Goal: Use online tool/utility: Use online tool/utility

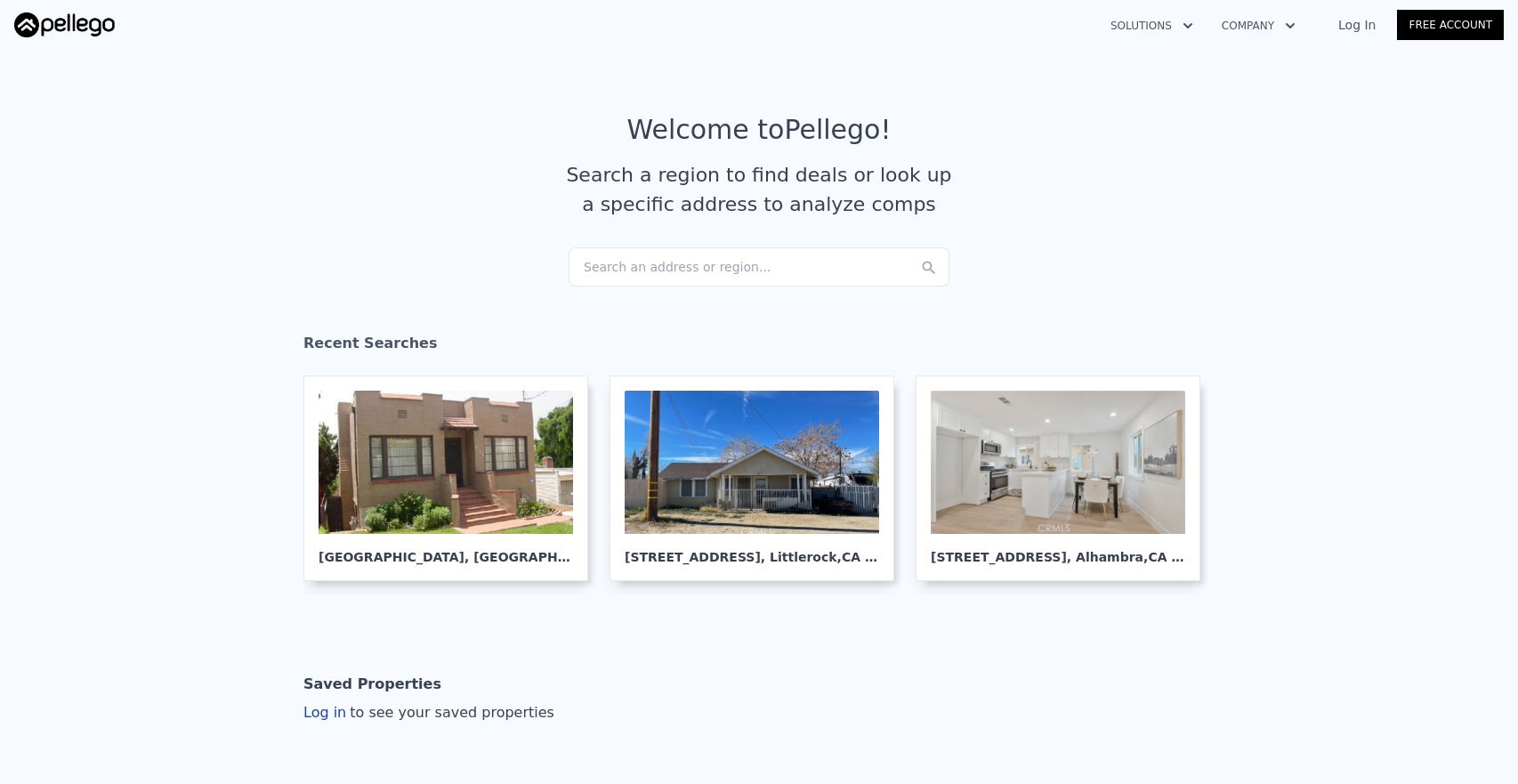
click at [819, 266] on div "Search an address or region..." at bounding box center [759, 267] width 381 height 39
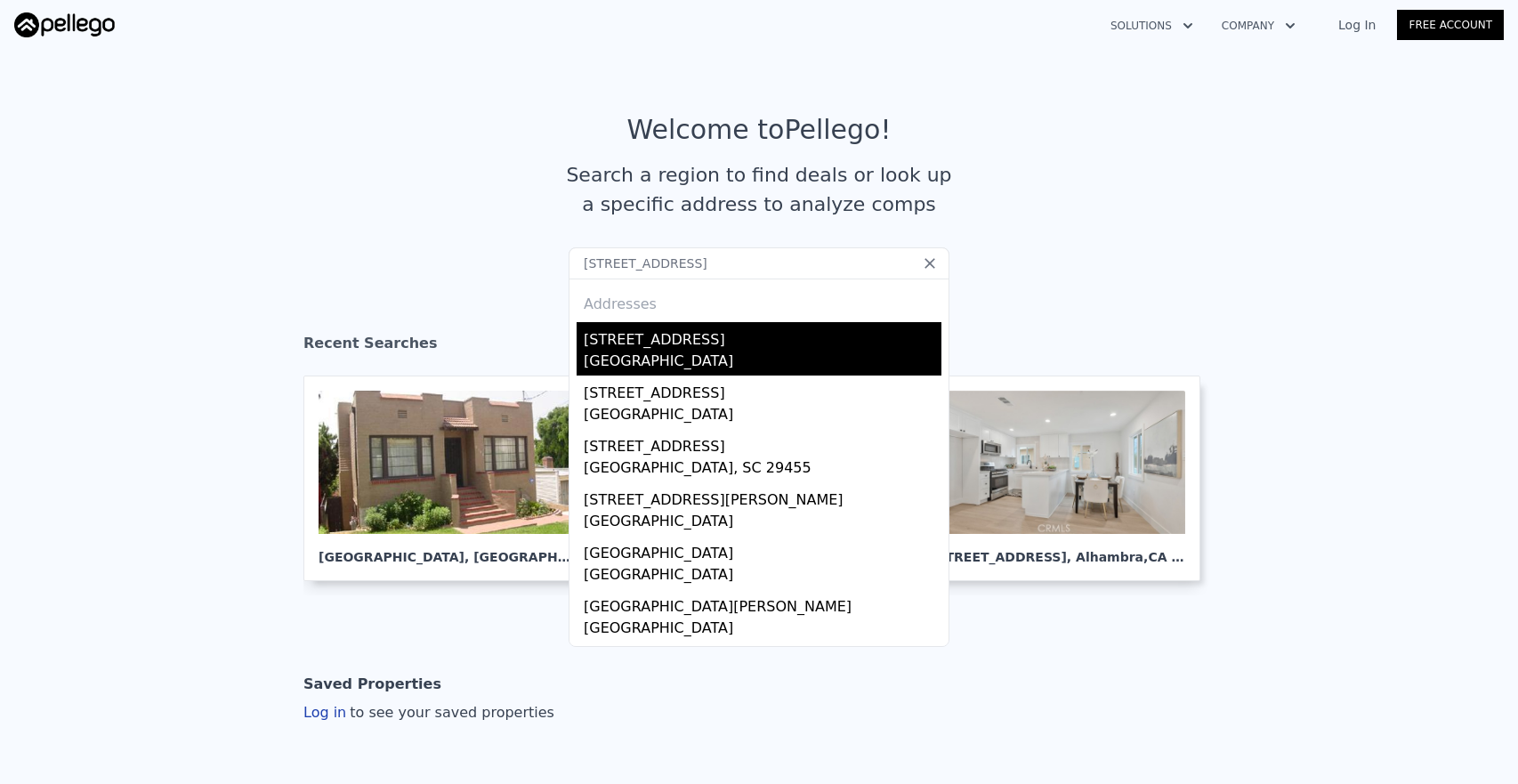
type input "[STREET_ADDRESS]"
click at [723, 352] on div "[GEOGRAPHIC_DATA]" at bounding box center [763, 363] width 358 height 25
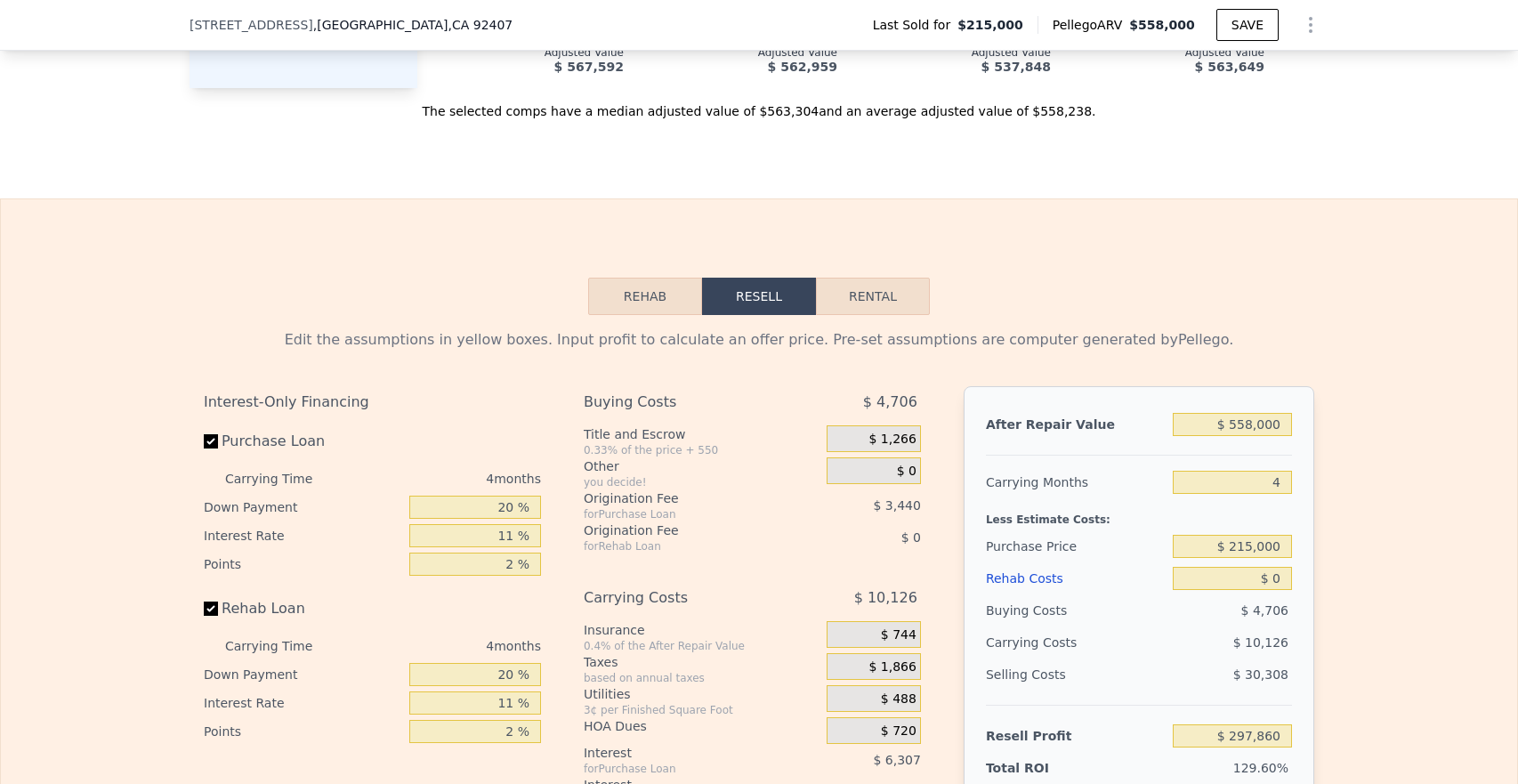
scroll to position [2275, 0]
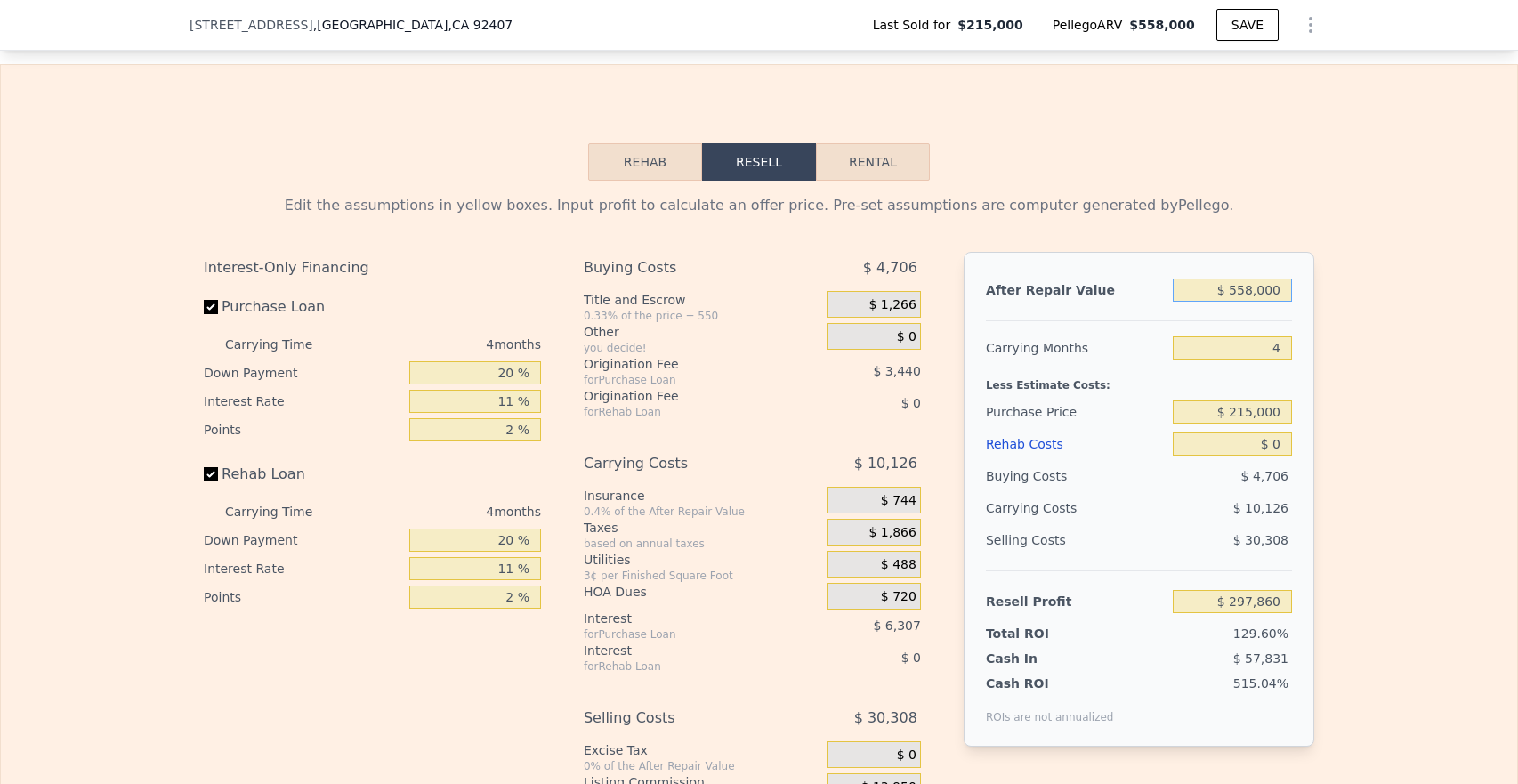
click at [1284, 302] on input "$ 558,000" at bounding box center [1232, 290] width 119 height 23
type input "$ 55,800"
type input "-$ 176,888"
type input "$ 5,580"
type input "-$ 224,364"
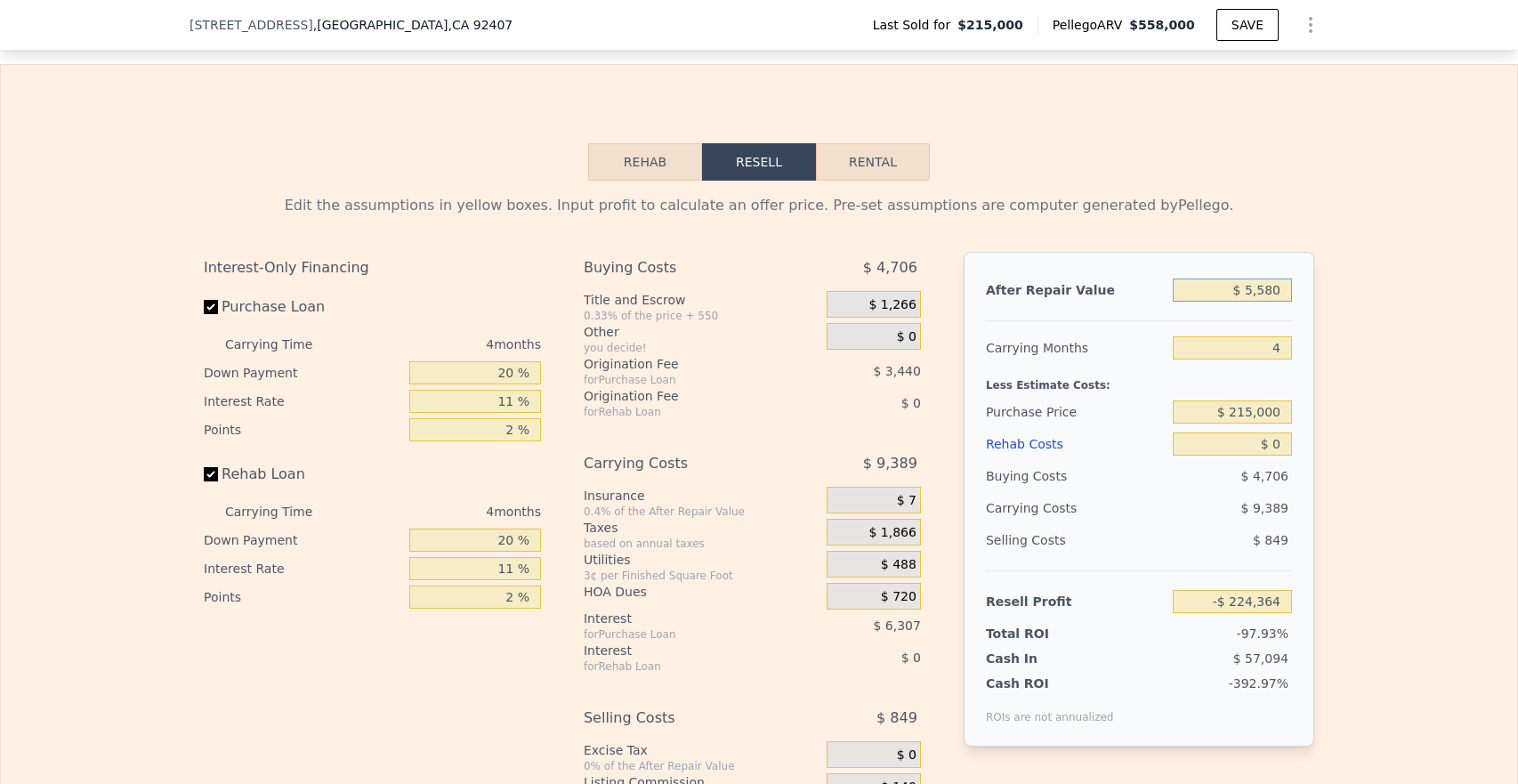
type input "$ 558"
type input "-$ 229,111"
type input "$ 55"
type input "-$ 229,585"
type input "$ 5"
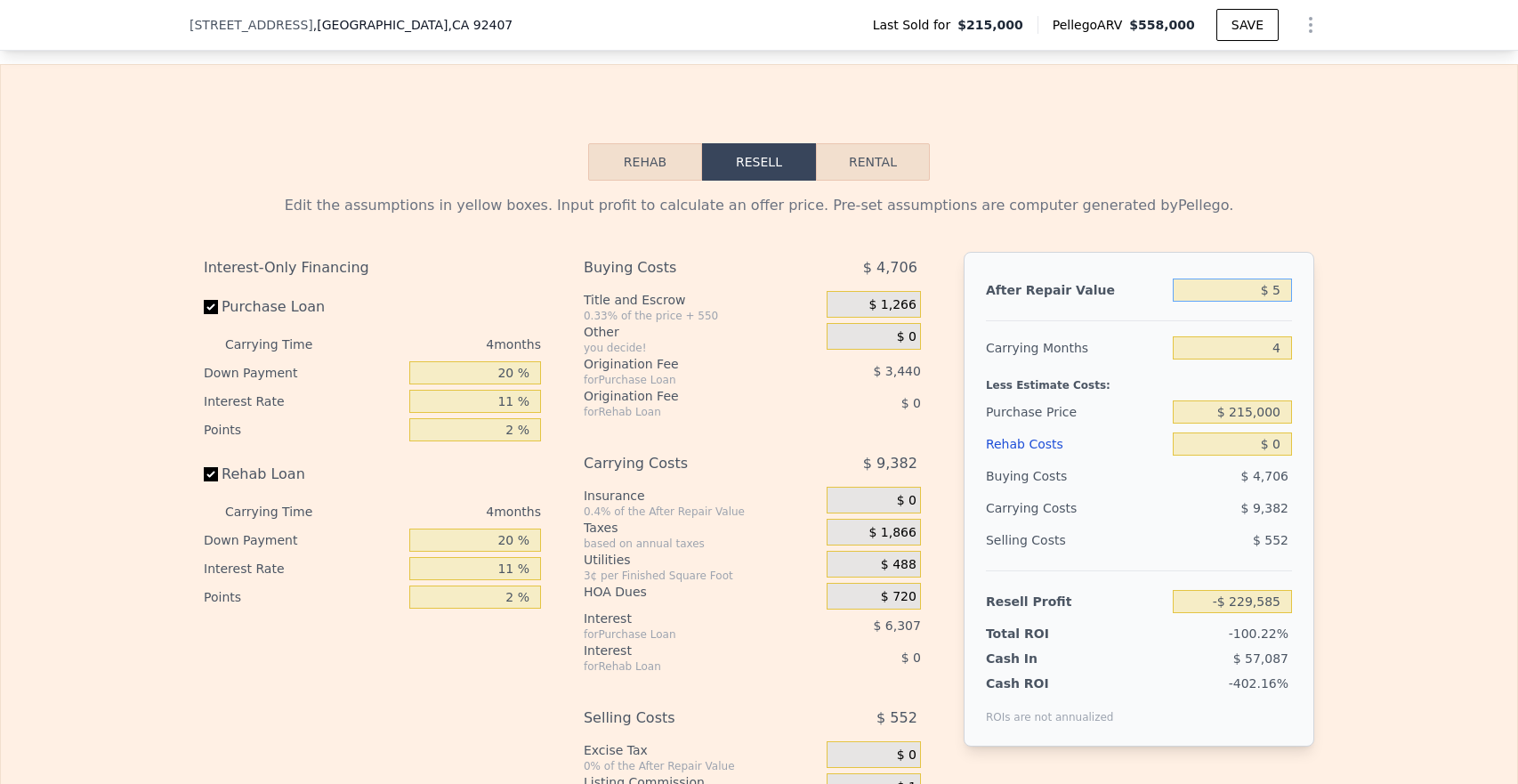
type input "-$ 229,633"
type input "$ 52"
type input "-$ 229,588"
type input "$ 525"
type input "-$ 229,142"
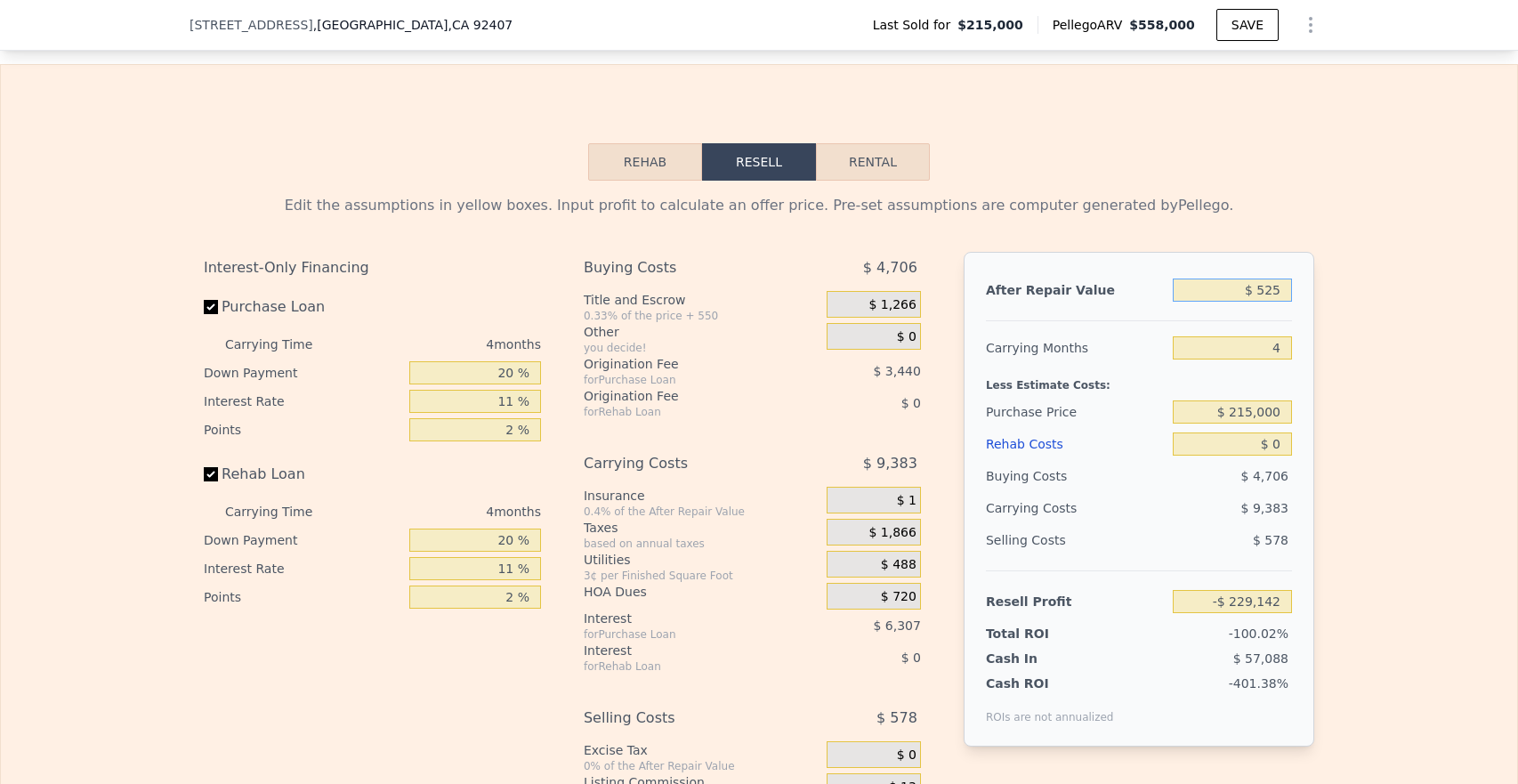
type input "$ 5,250"
type input "-$ 224,674"
type input "$ 52,500"
type input "-$ 180,009"
type input "$ 525,000"
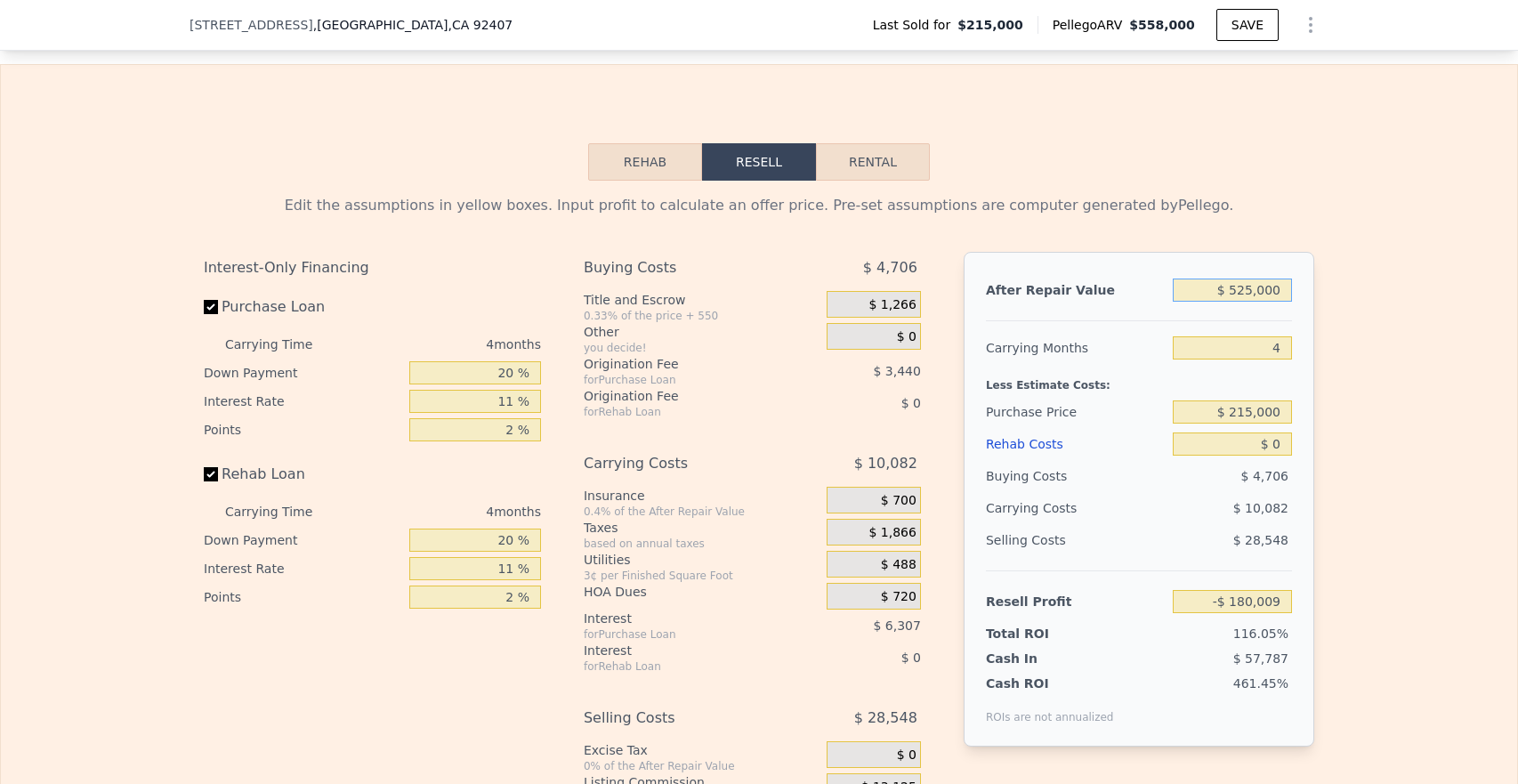
type input "$ 266,664"
type input "$ 525,000"
click at [1283, 359] on input "4" at bounding box center [1232, 347] width 119 height 23
type input "5"
type input "$ 264,142"
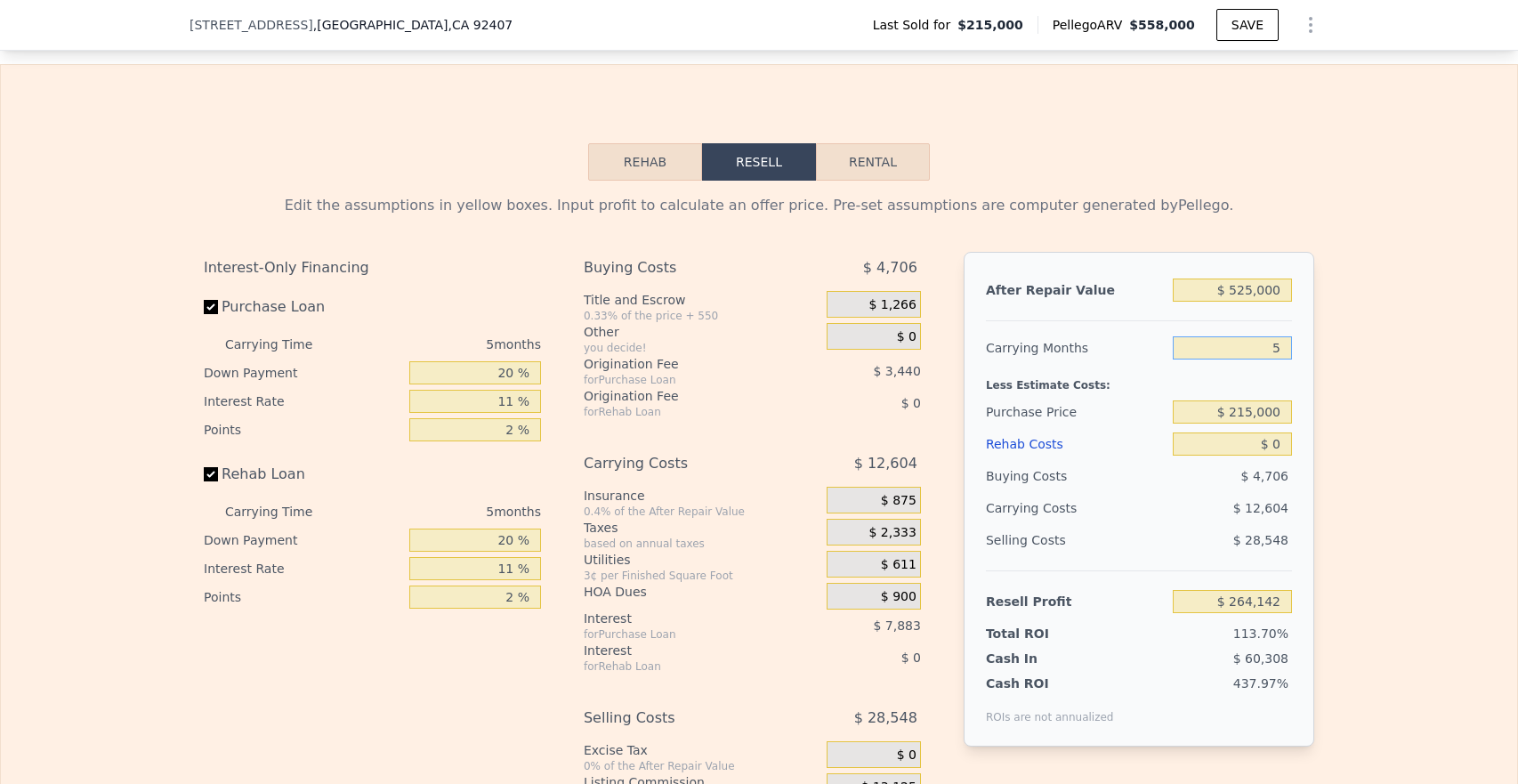
type input "5"
drag, startPoint x: 471, startPoint y: 388, endPoint x: 554, endPoint y: 392, distance: 83.1
click at [554, 392] on div "Interest-Only Financing Purchase Loan Carrying Time 5 months Down Payment 20 % …" at bounding box center [380, 560] width 352 height 617
type input "1 %"
type input "$ 261,455"
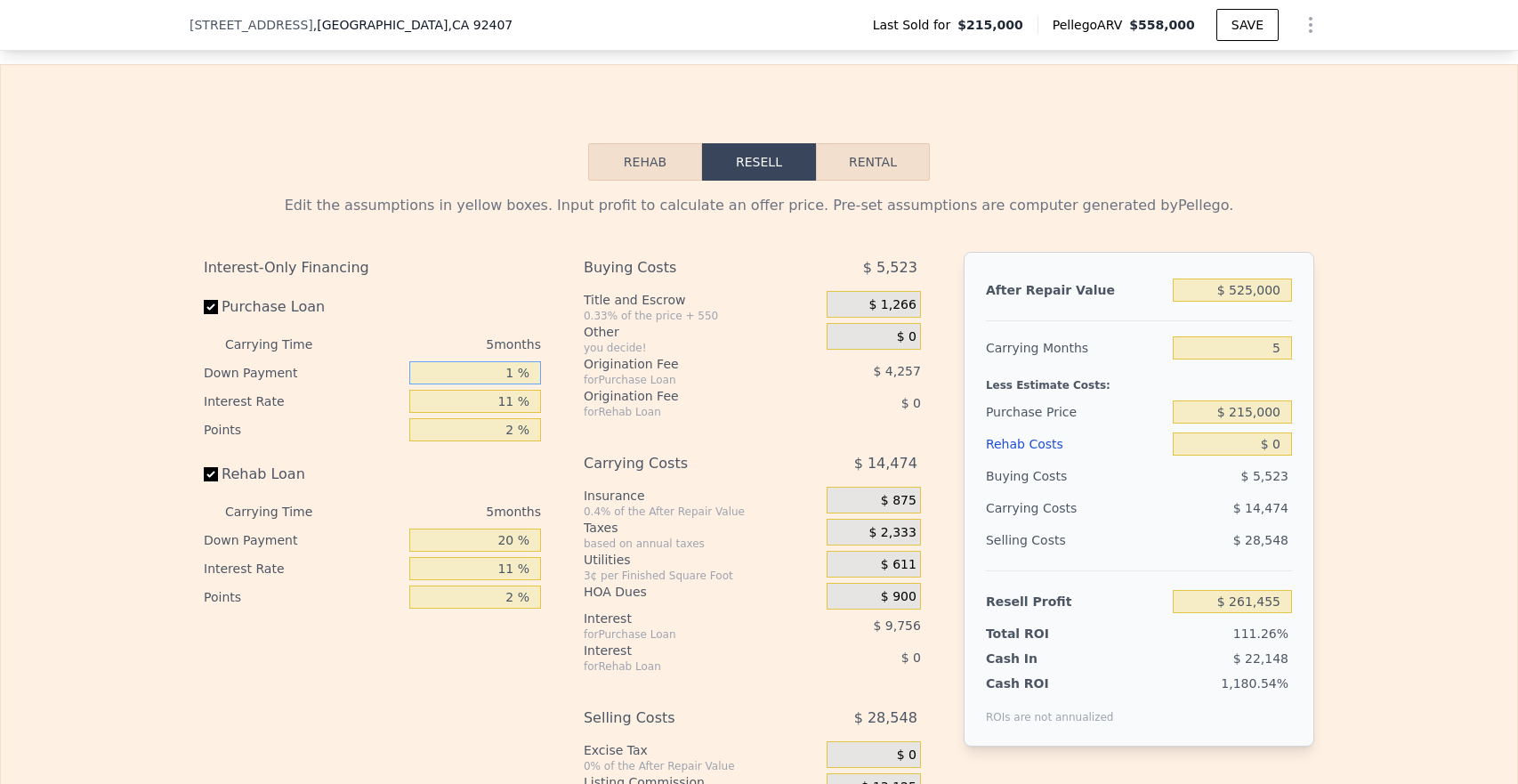
type input "10 %"
type input "$ 262,727"
type input "10 %"
drag, startPoint x: 493, startPoint y: 550, endPoint x: 553, endPoint y: 551, distance: 60.0
click at [553, 551] on div "Interest-Only Financing Purchase Loan Carrying Time 5 months Down Payment 10 % …" at bounding box center [380, 560] width 352 height 617
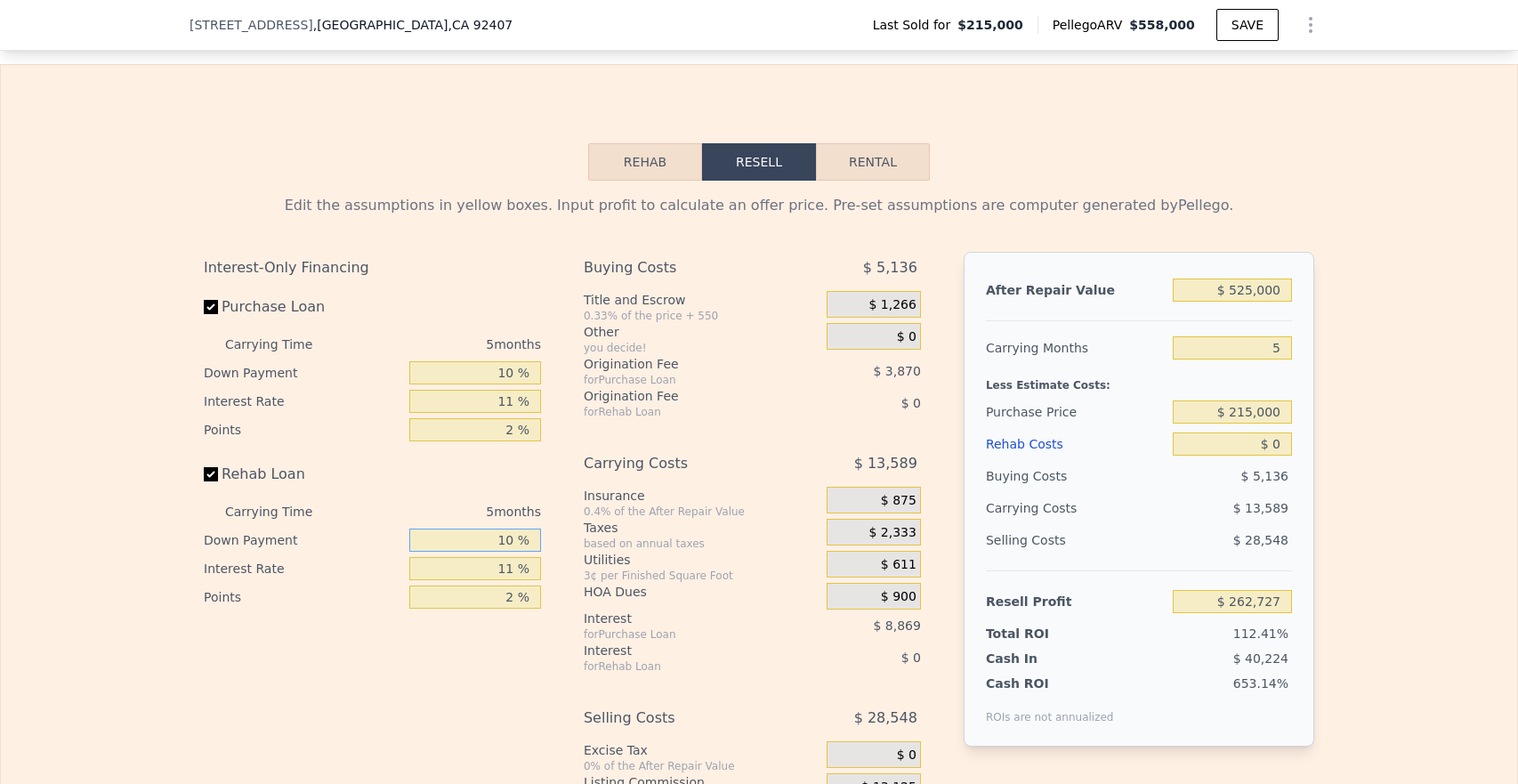
type input "10 %"
click at [491, 580] on input "11 %" at bounding box center [475, 568] width 131 height 23
click at [872, 323] on div "$ 1,266" at bounding box center [874, 306] width 94 height 32
click at [871, 350] on div "$ 0" at bounding box center [874, 336] width 94 height 27
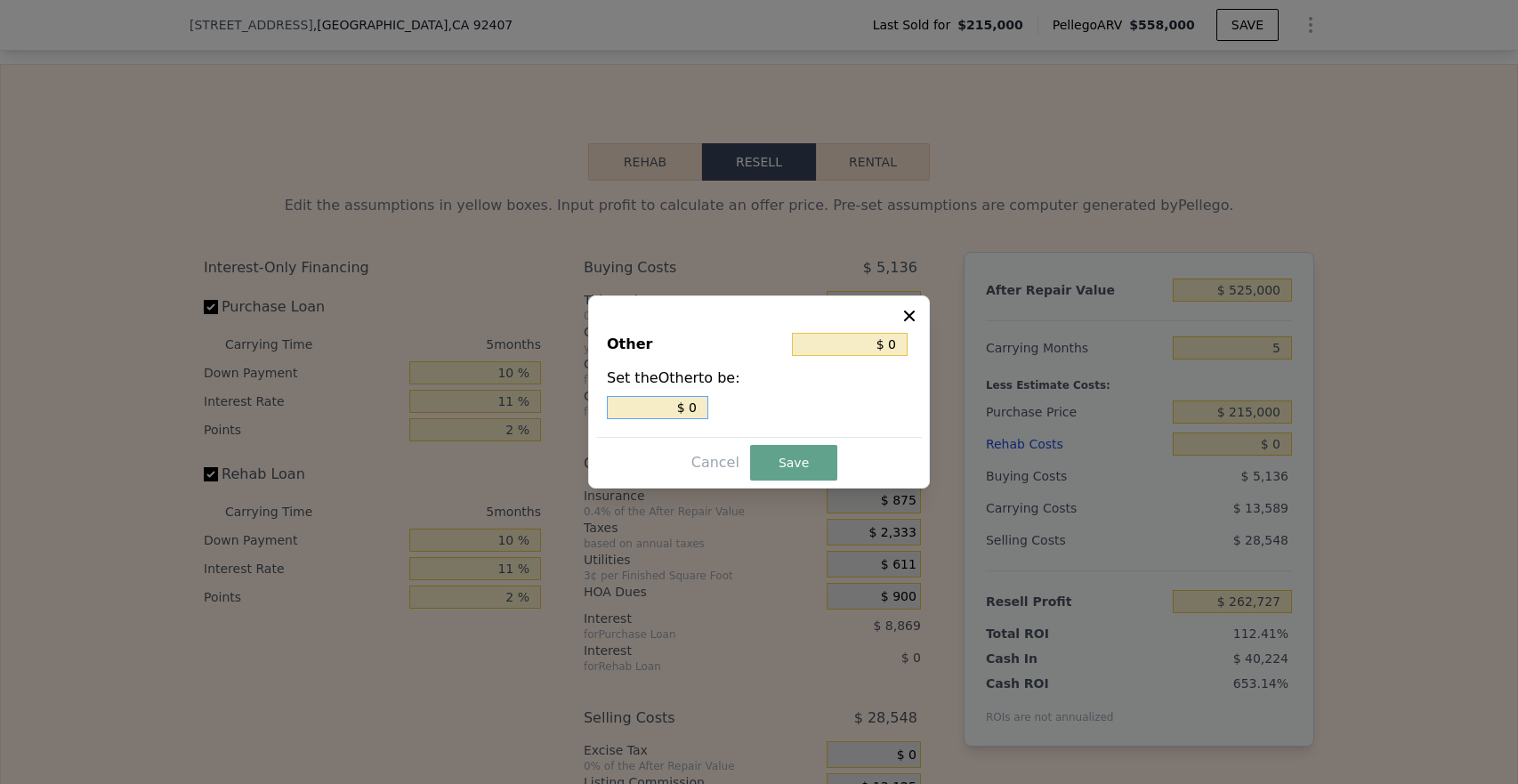
drag, startPoint x: 689, startPoint y: 407, endPoint x: 715, endPoint y: 408, distance: 26.0
click at [715, 408] on div "$ 0" at bounding box center [759, 407] width 305 height 23
type input "$ 4"
type input "$ 40"
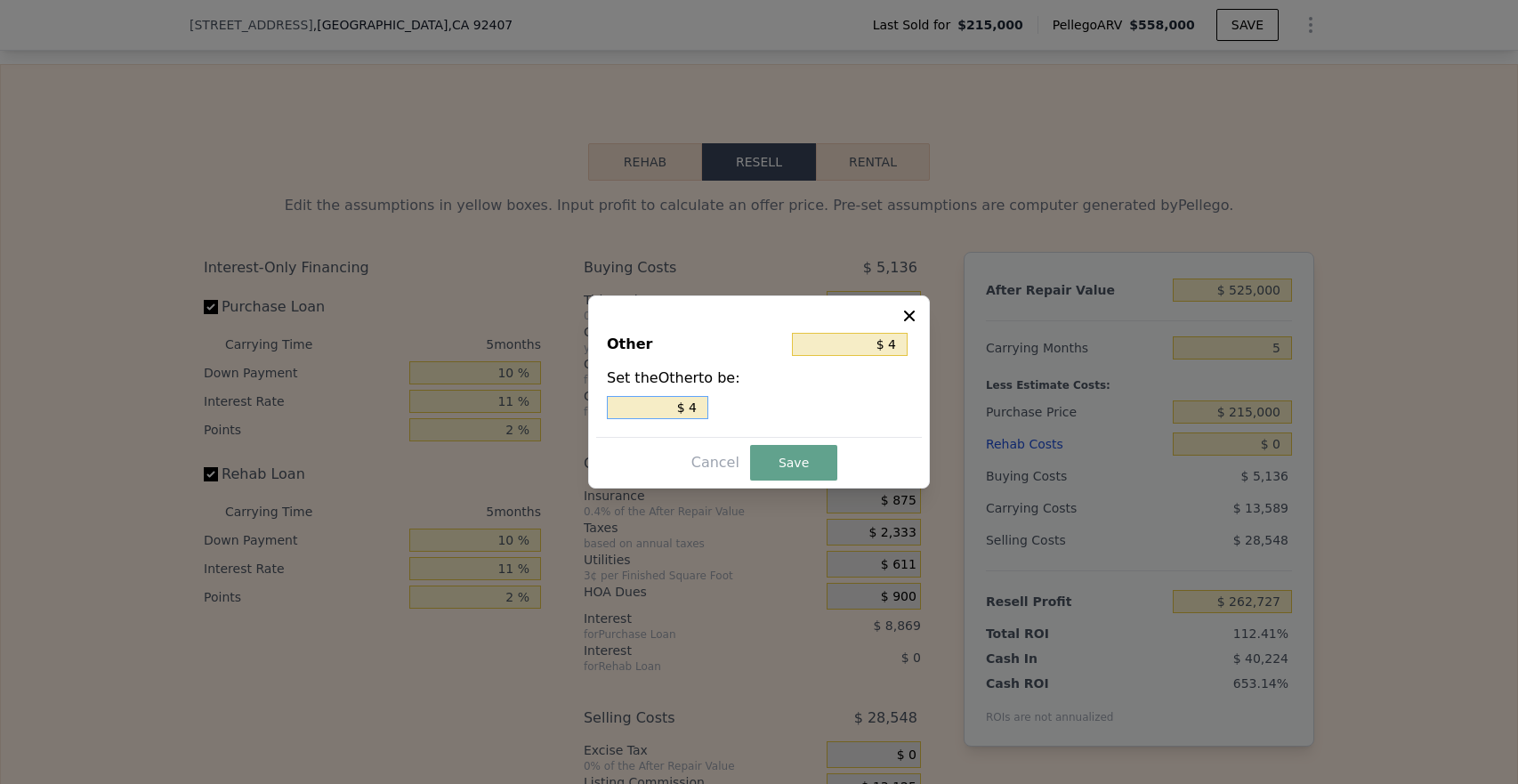
type input "$ 40"
type input "$ 400"
type input "$ 4,000"
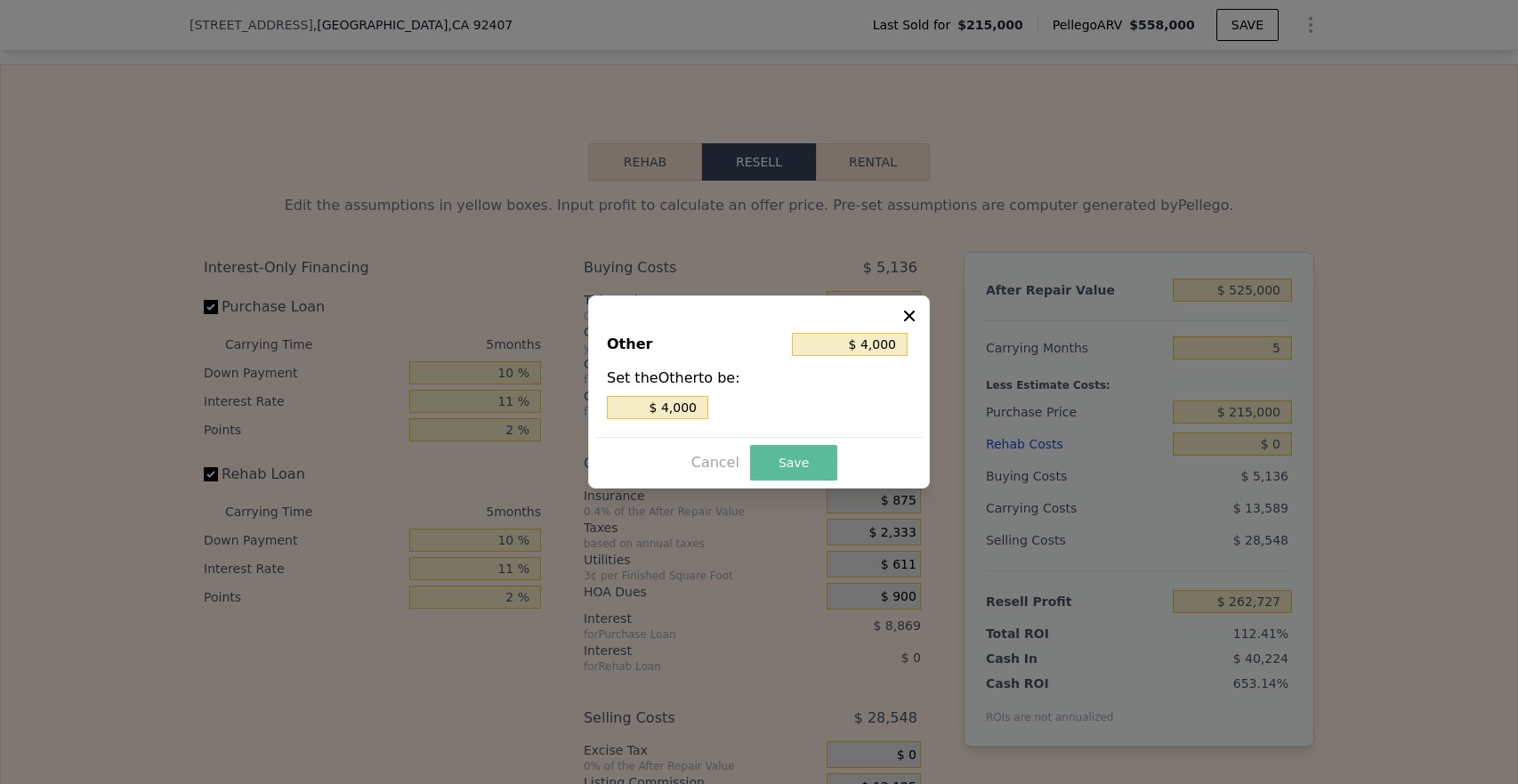
click at [804, 473] on button "Save" at bounding box center [794, 463] width 87 height 35
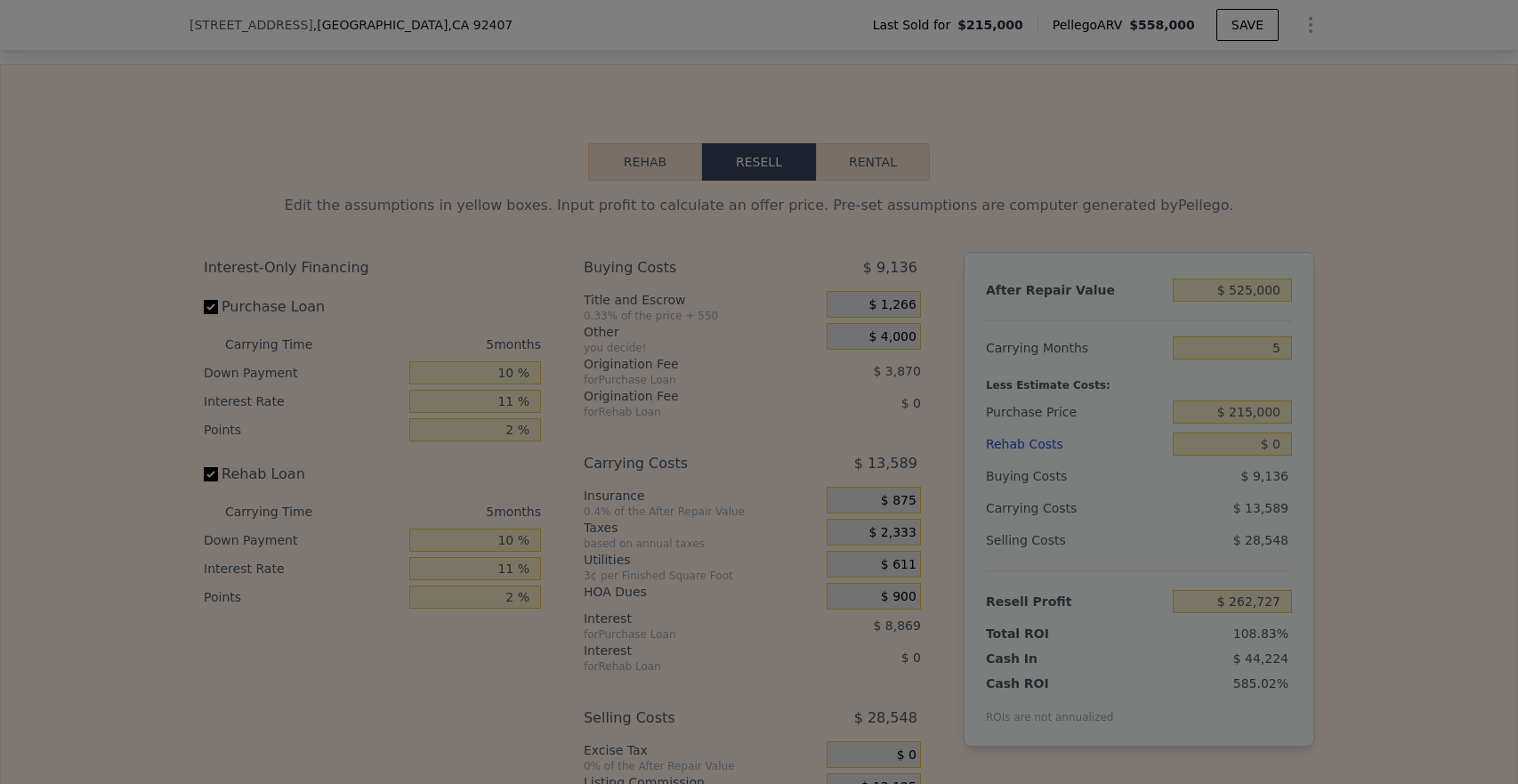
type input "$ 258,727"
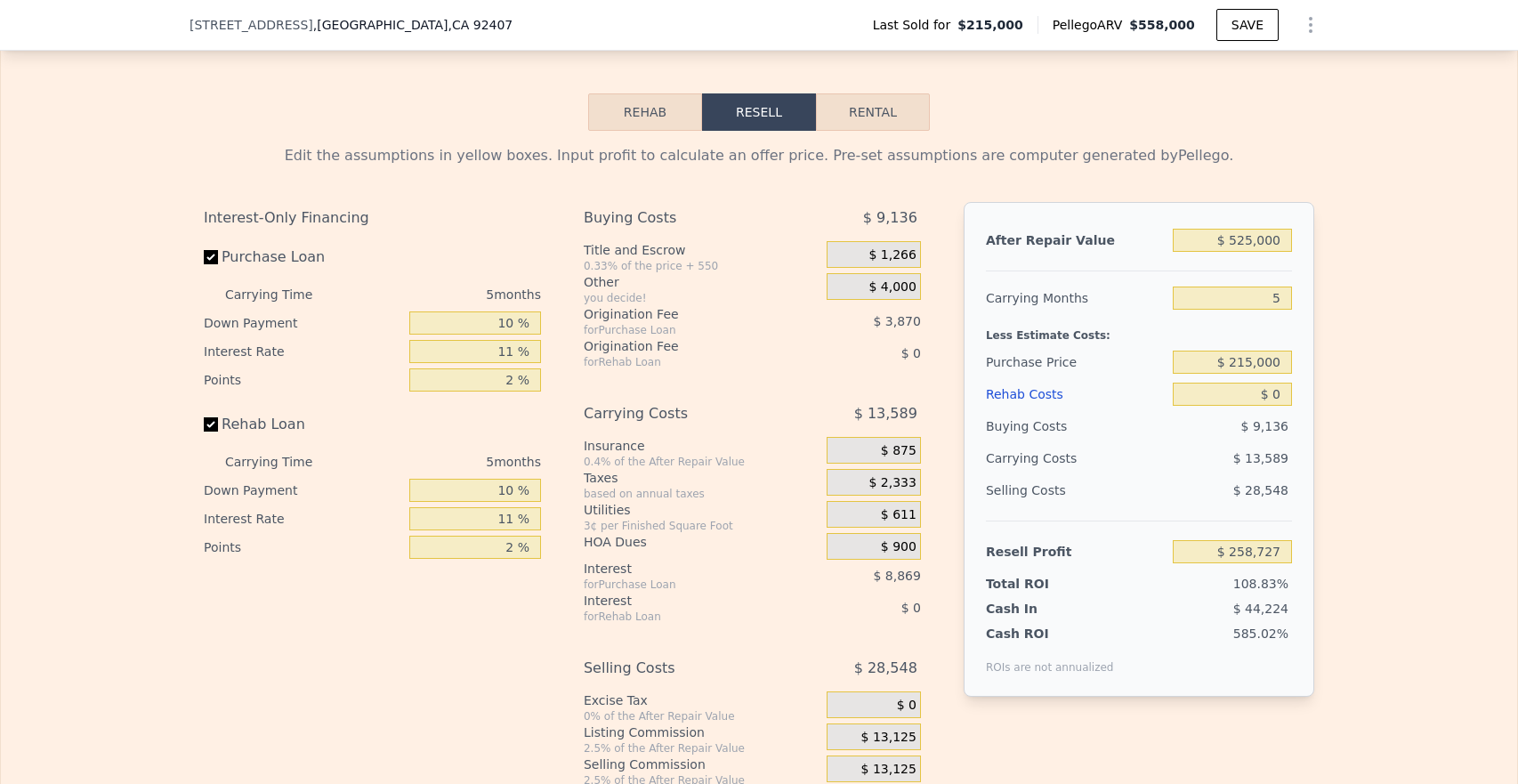
scroll to position [2326, 0]
click at [868, 462] on div "$ 875" at bounding box center [874, 448] width 94 height 27
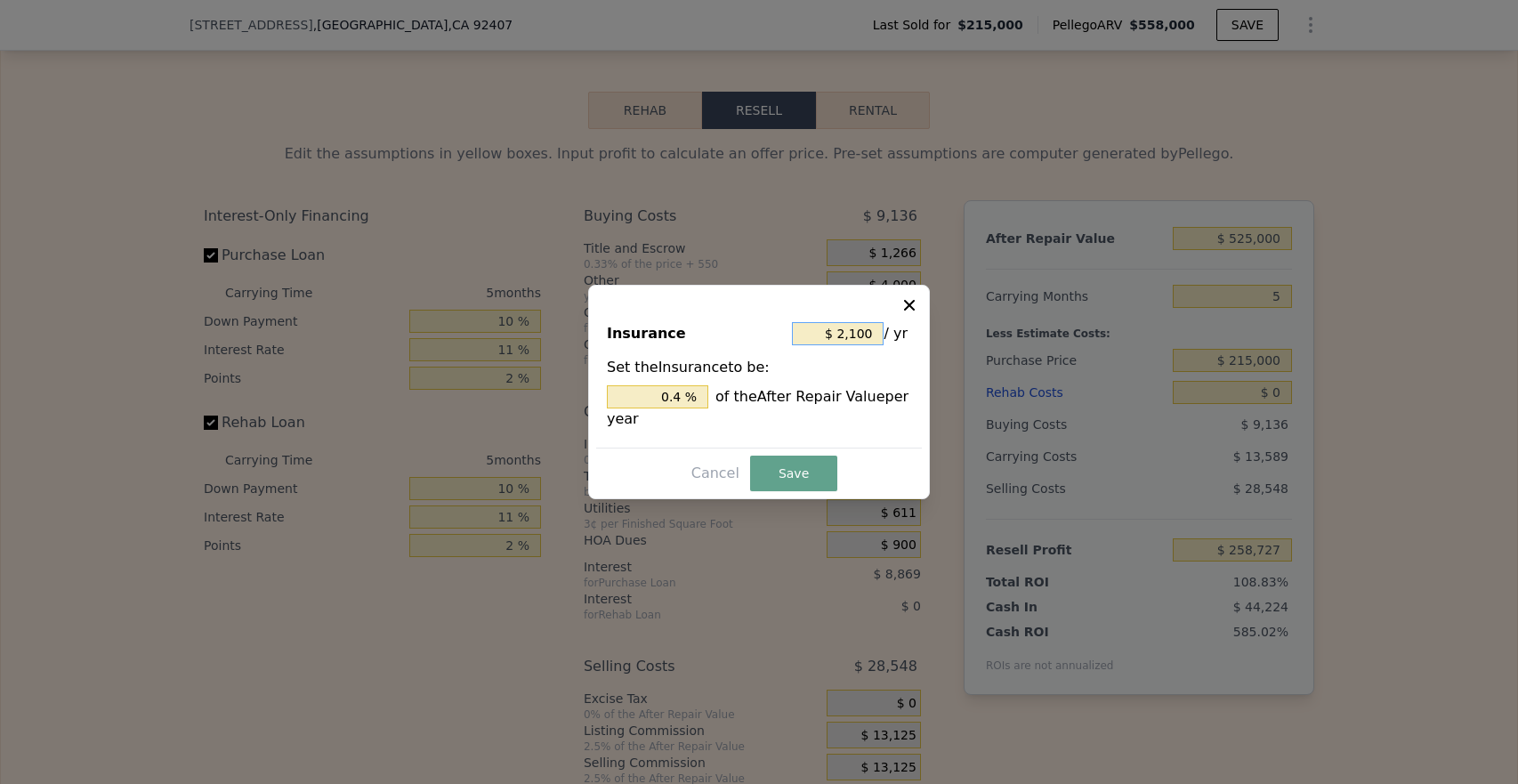
drag, startPoint x: 837, startPoint y: 330, endPoint x: 917, endPoint y: 332, distance: 80.0
click at [917, 332] on div "Insurance $ 2,100 / yr Set the Insurance to be: 0.4 % of the After Repair Value…" at bounding box center [759, 378] width 326 height 141
type input "$ 52,100"
type input "9.924 %"
type input "$ 502,100"
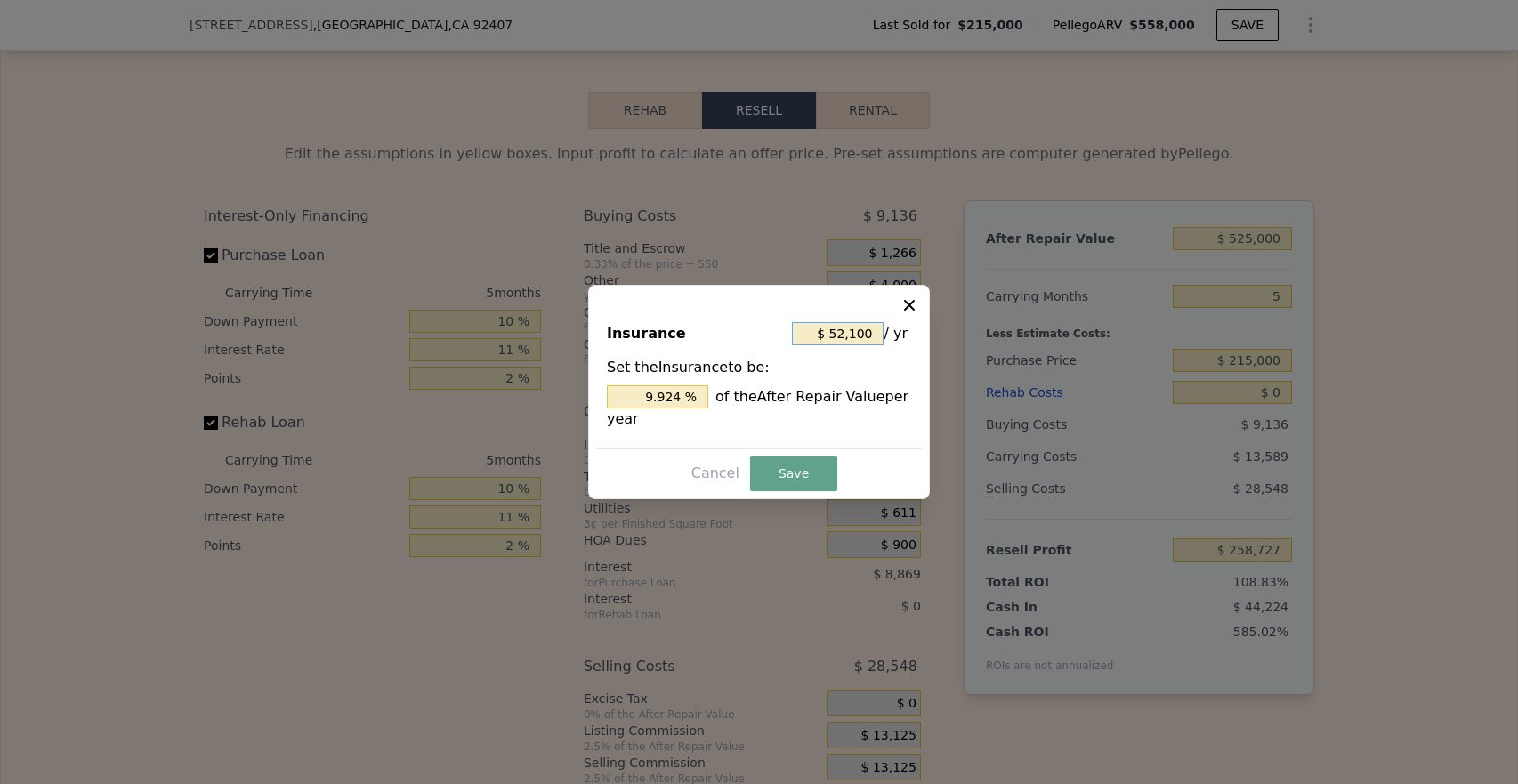
type input "95.638 %"
type input "$ 5,002,100"
type input "952.781 %"
type input "$ 50,002,100"
type input "9,524.210 %"
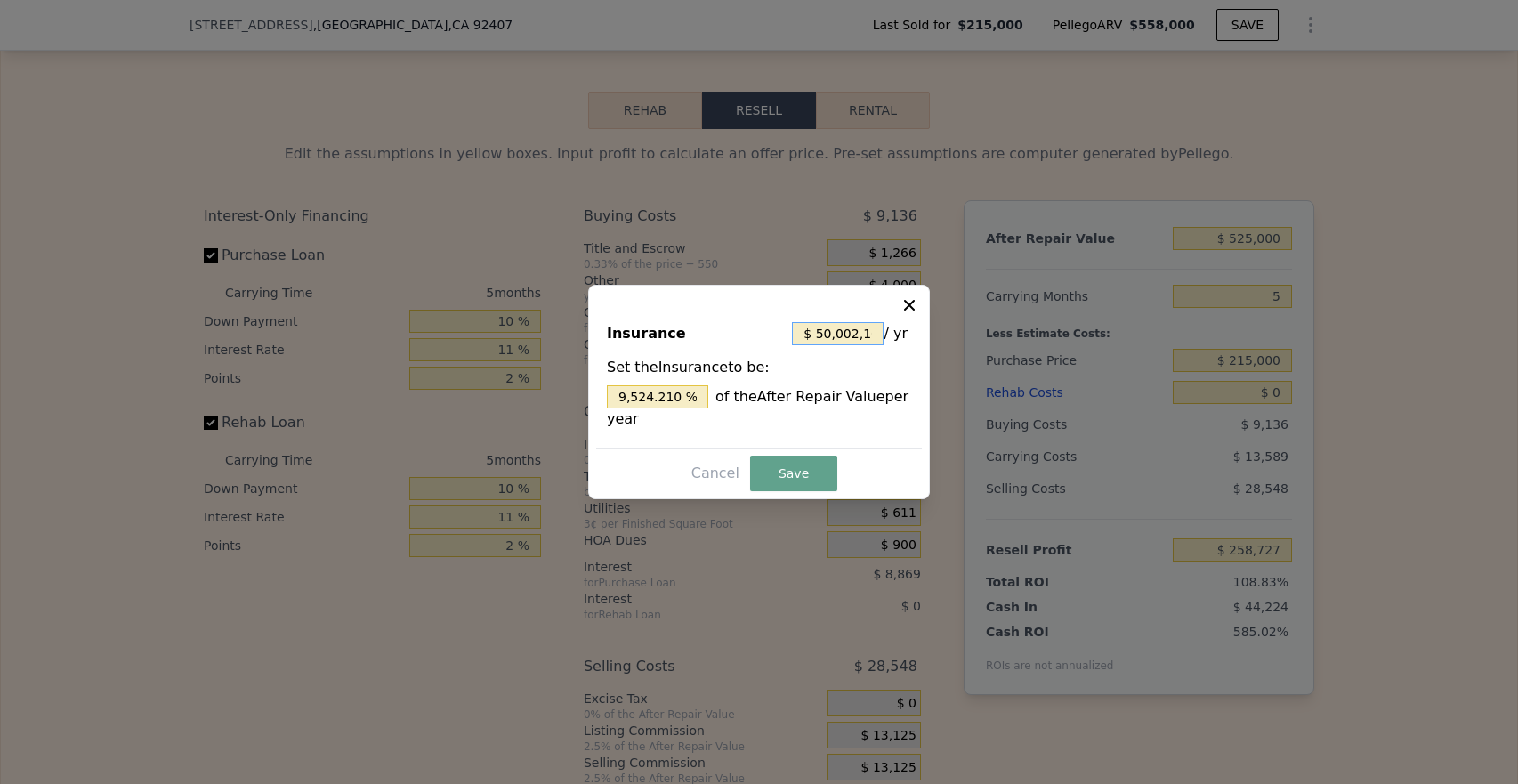
scroll to position [0, 8]
type input "$ 5,000,210"
type input "952.421 %"
type input "$ 500,021"
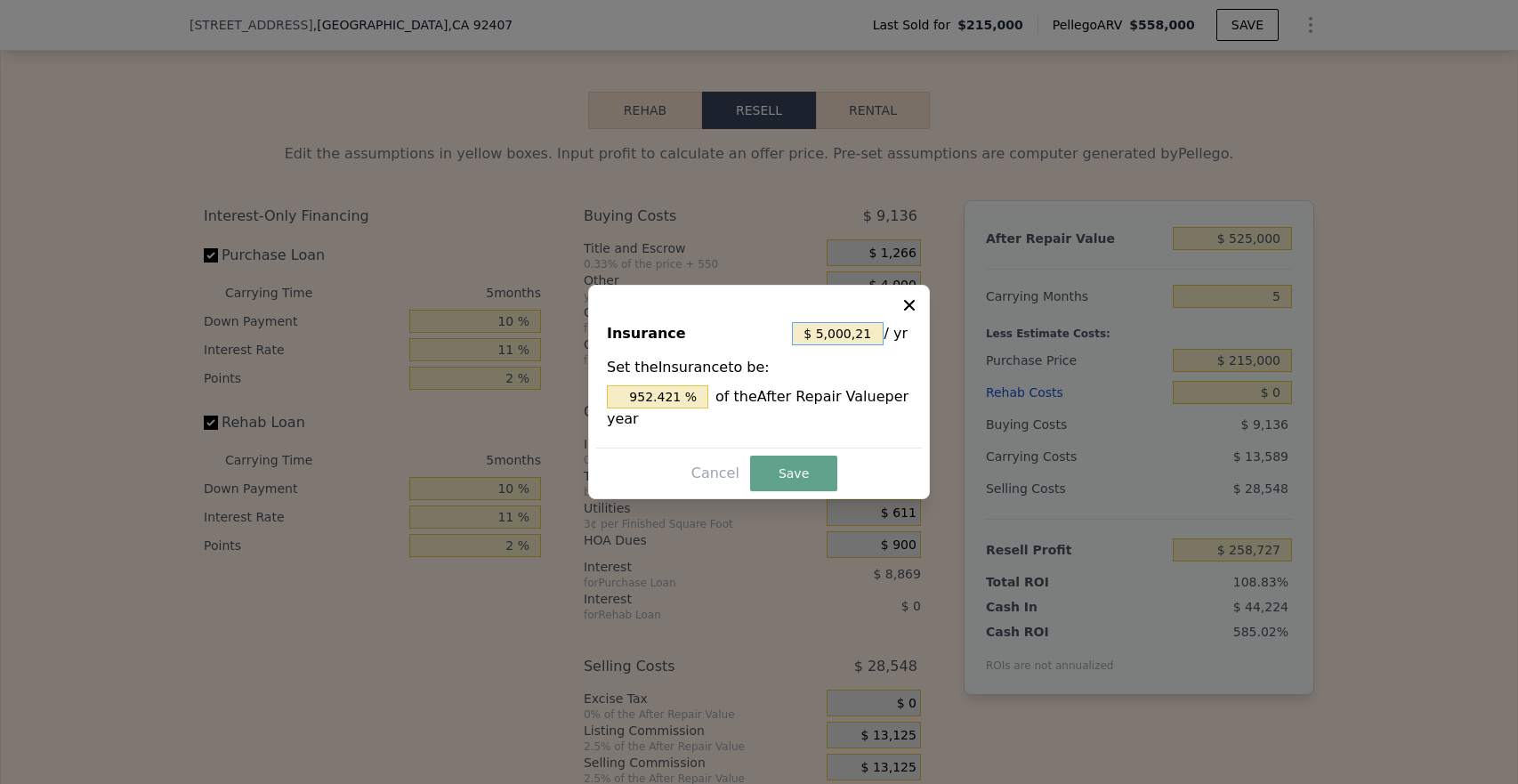
type input "95.242 %"
type input "$ 50,002"
type input "9.524 %"
type input "$ 5,000"
type input "0.952 %"
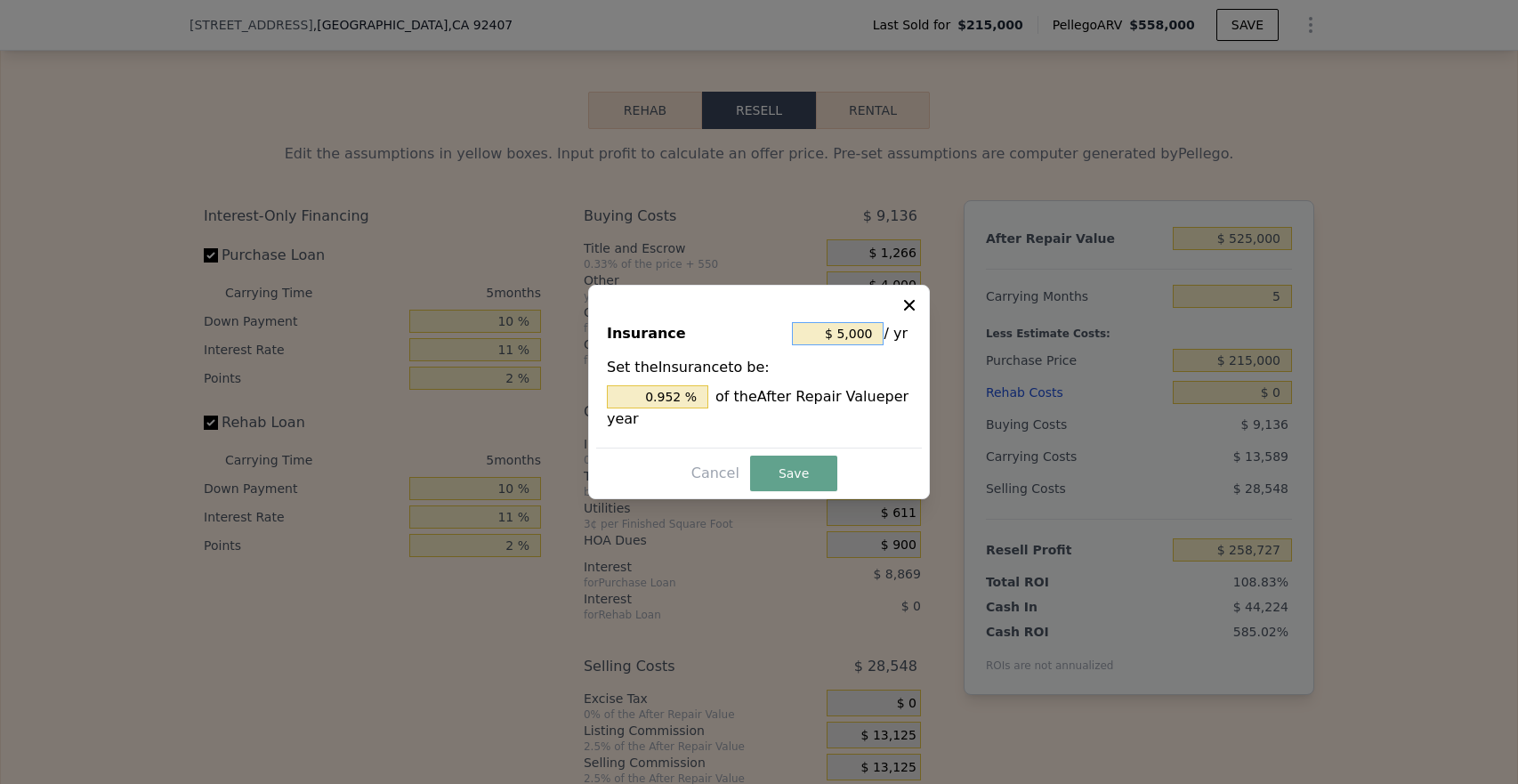
type input "$ 500"
type input "0.095 %"
type input "$ 50"
type input "0.010 %"
type input "$ 5"
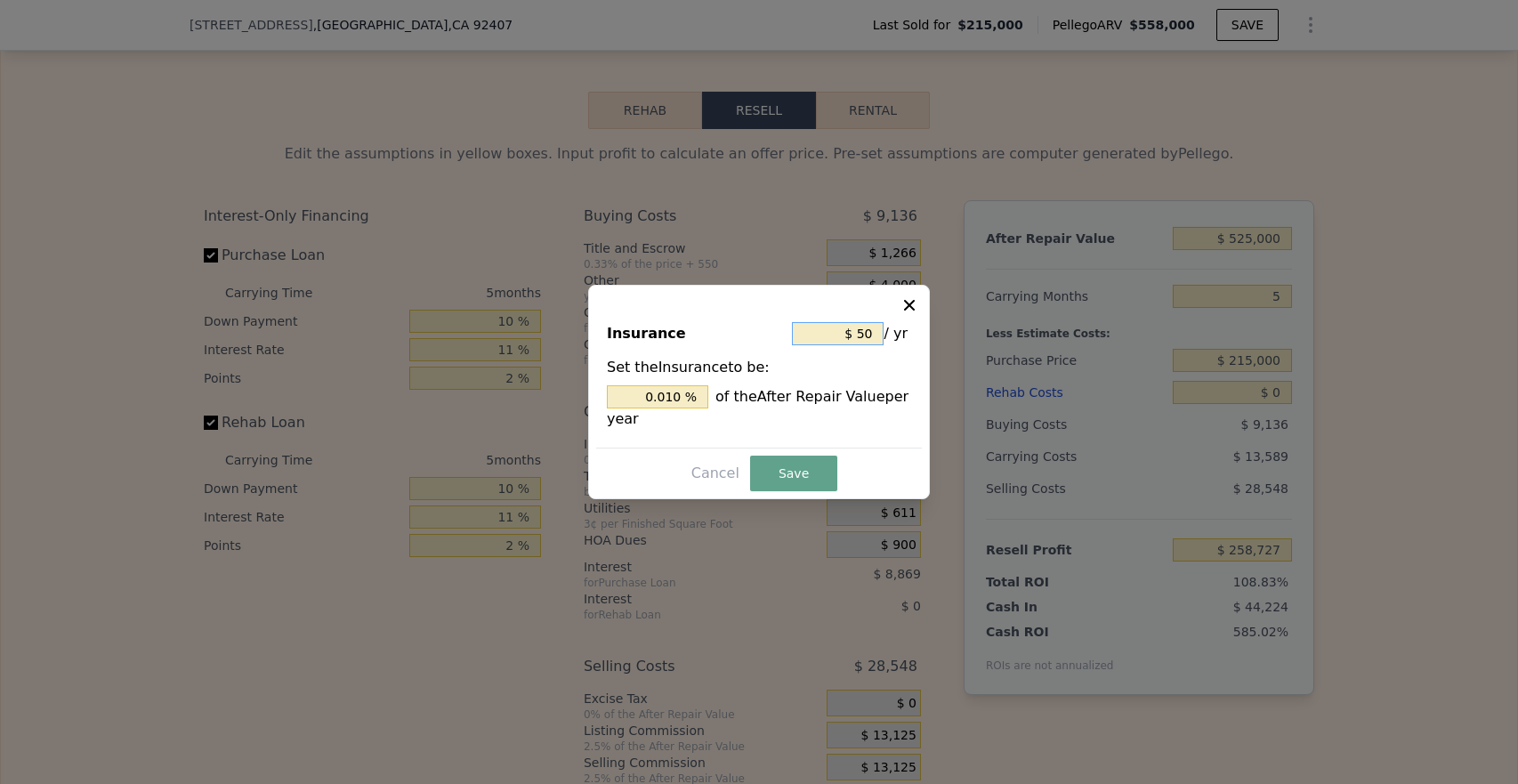
type input "0.001 %"
type input "$ 35"
type input "0.007 %"
type input "$ 350"
type input "0.067 %"
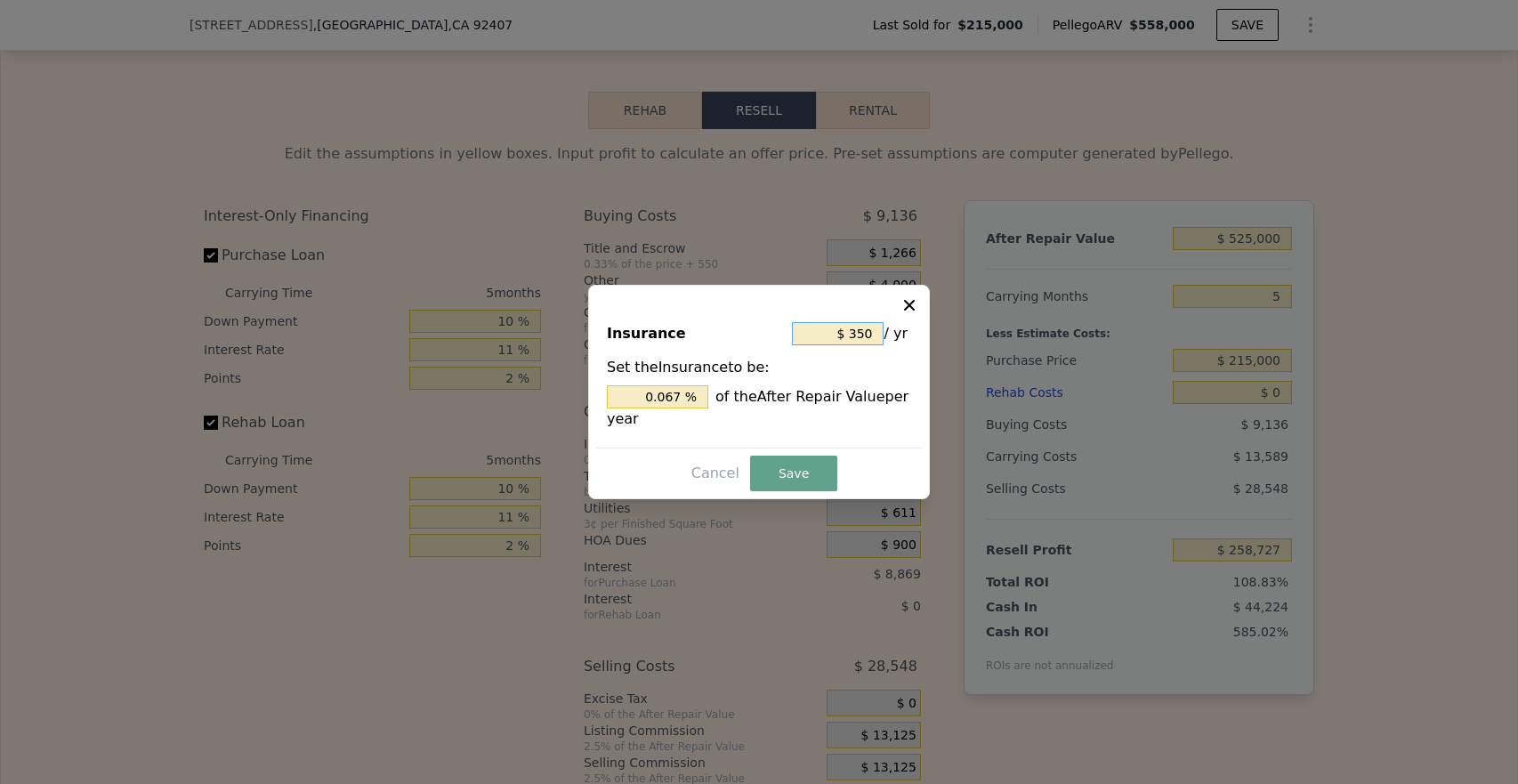
type input "$ 3,500"
type input "0.667 %"
type input "$ 3,500"
click at [789, 468] on button "Save" at bounding box center [794, 473] width 87 height 35
type input "$ 258,144"
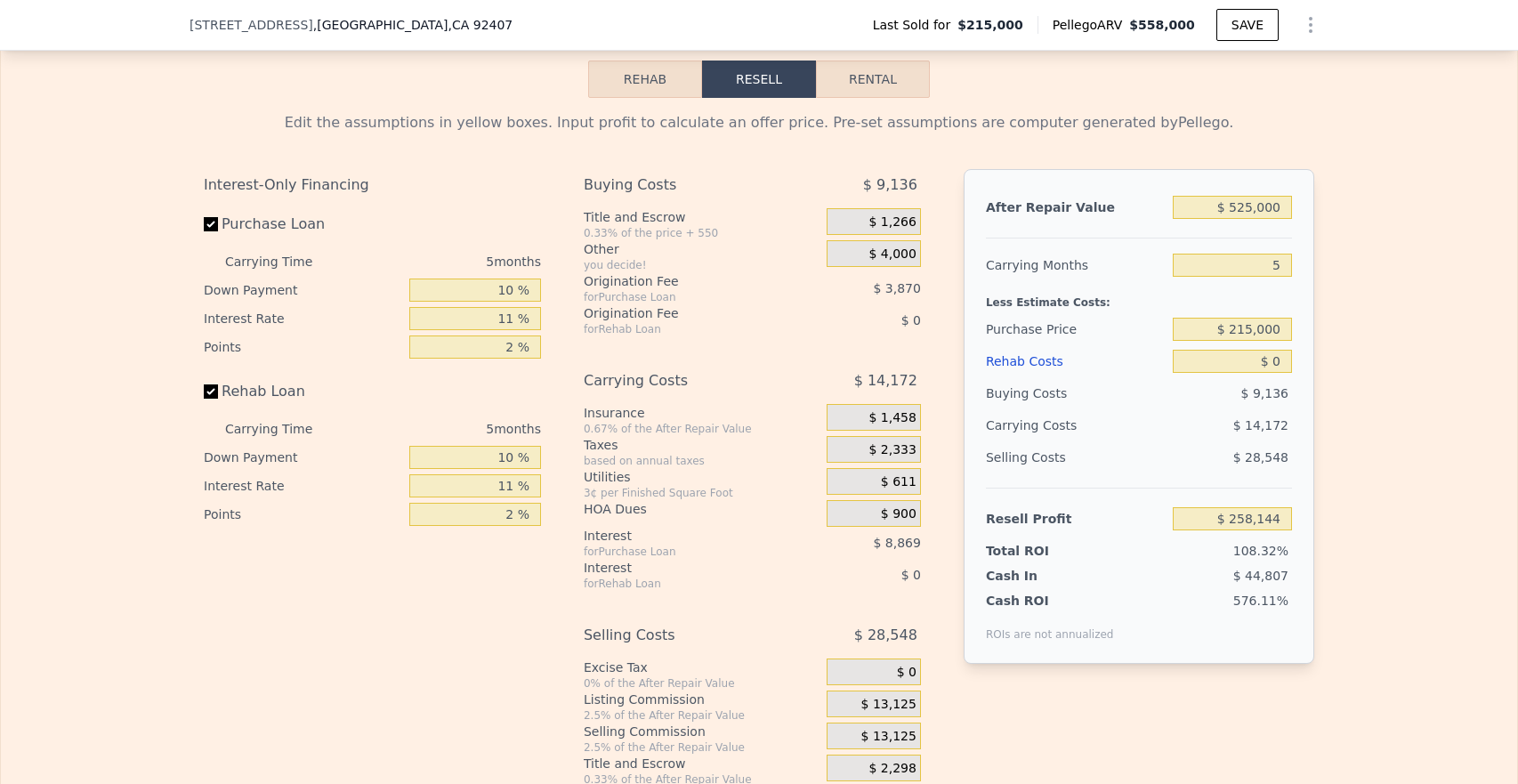
scroll to position [2361, 0]
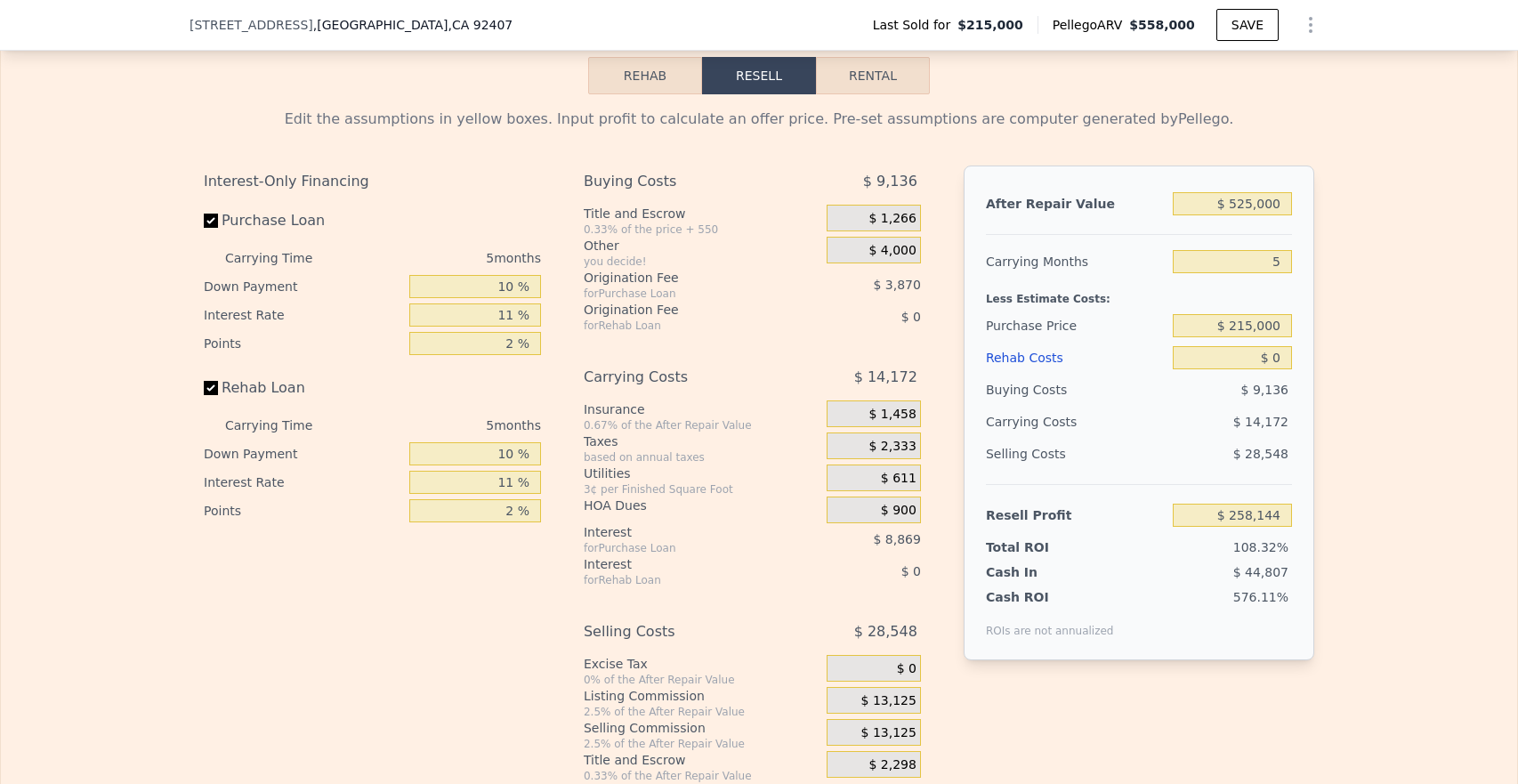
click at [876, 523] on div "$ 900" at bounding box center [874, 510] width 94 height 27
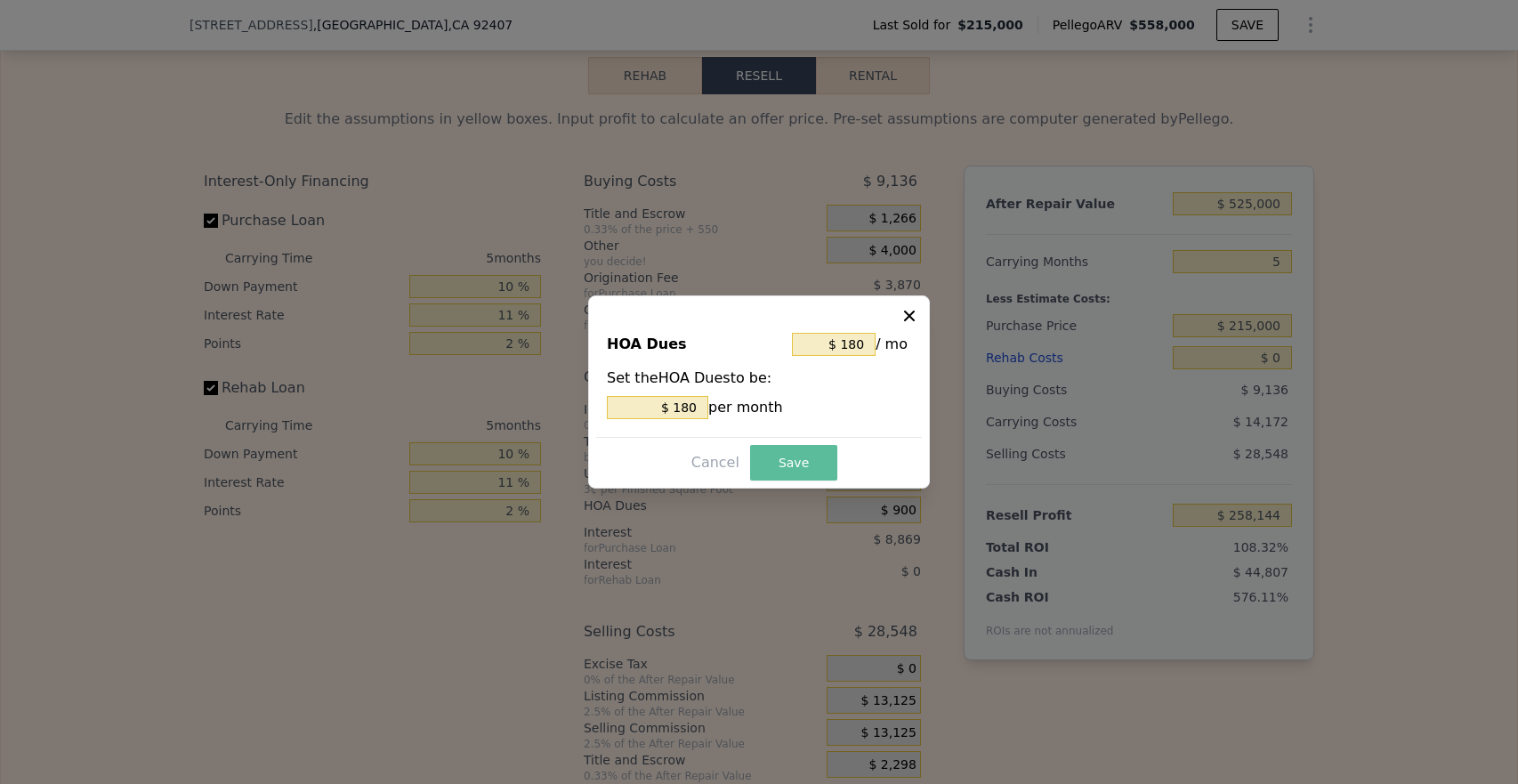
click at [816, 459] on button "Save" at bounding box center [794, 463] width 87 height 35
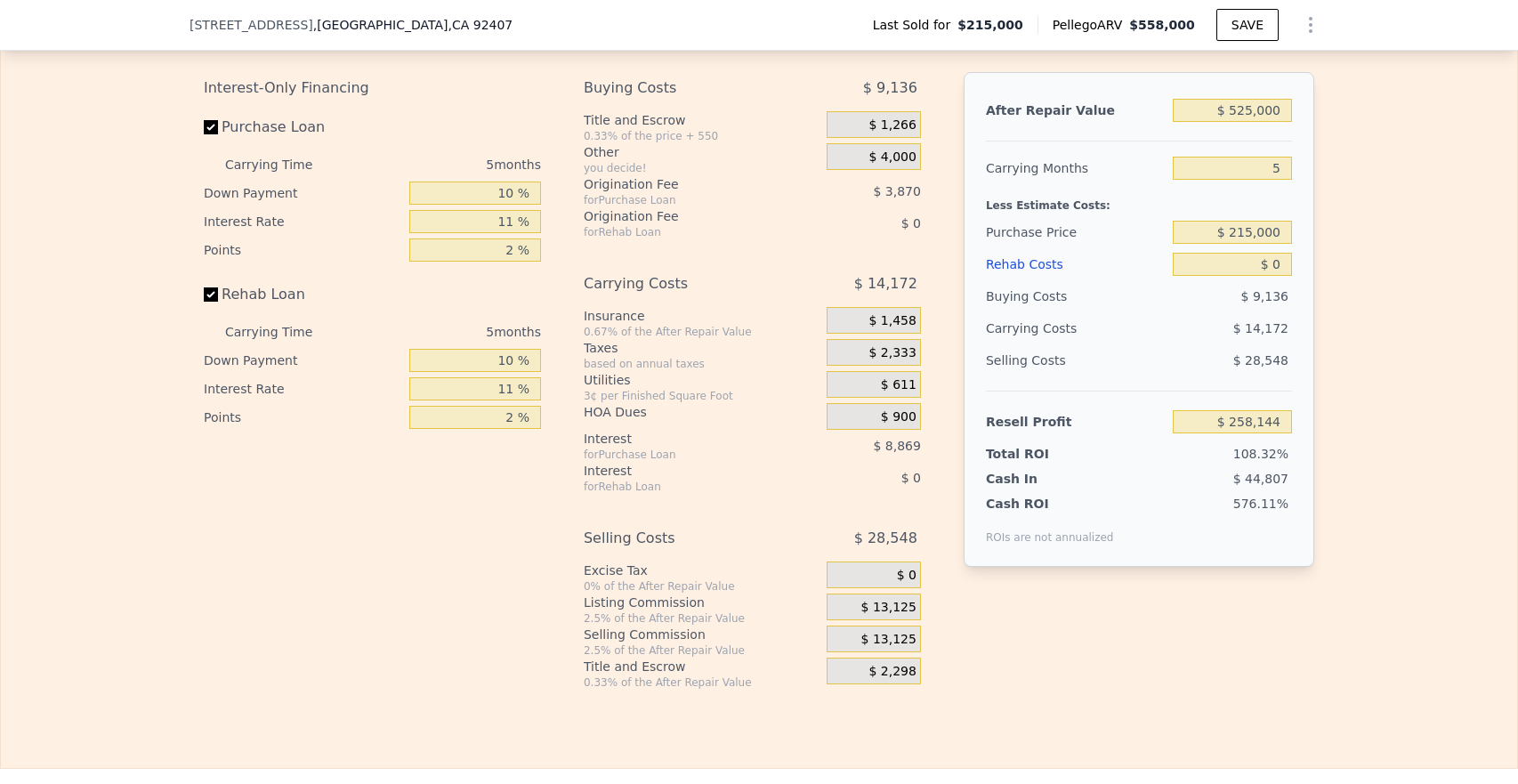
scroll to position [2468, 0]
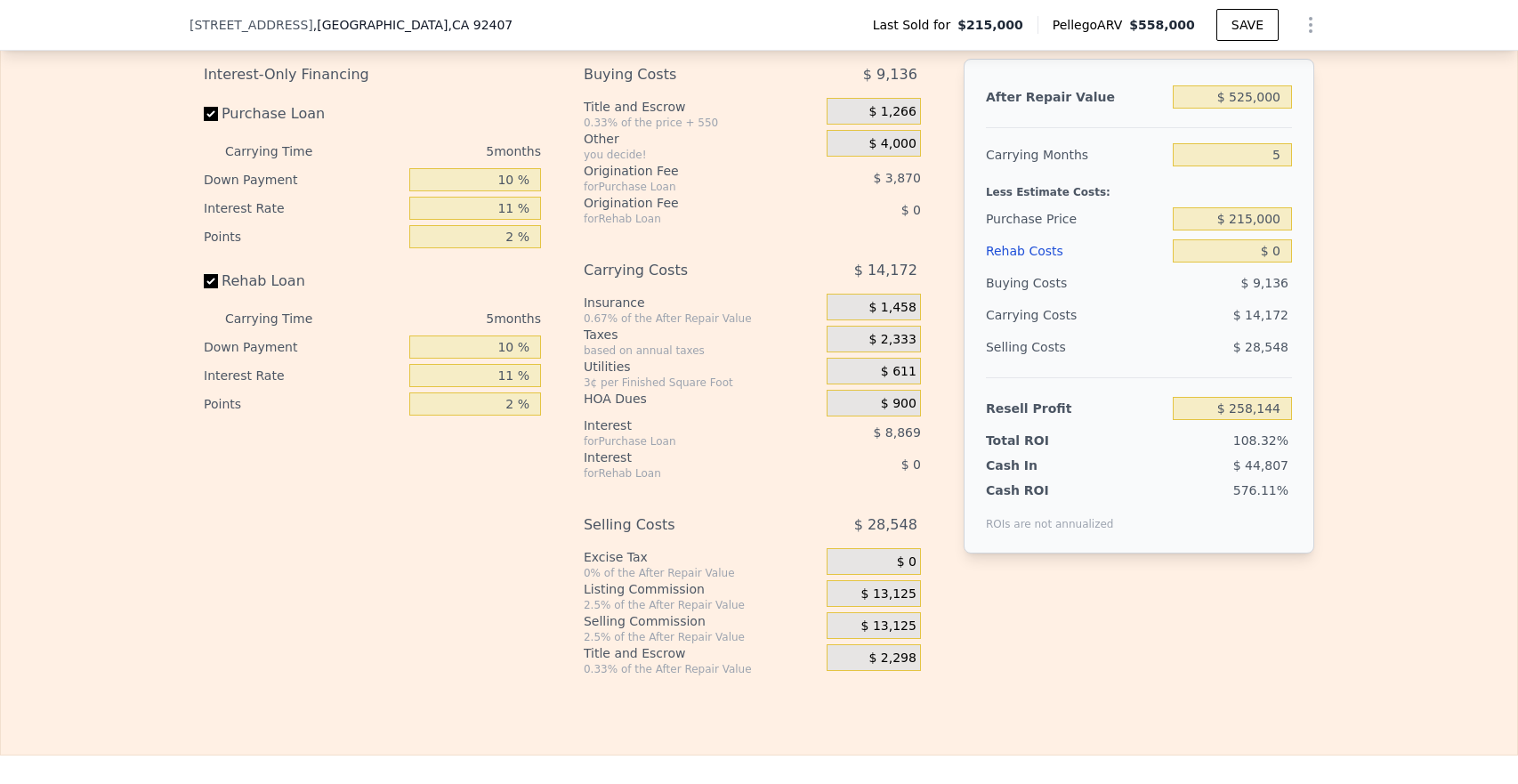
click at [862, 607] on div "$ 13,125" at bounding box center [874, 593] width 94 height 27
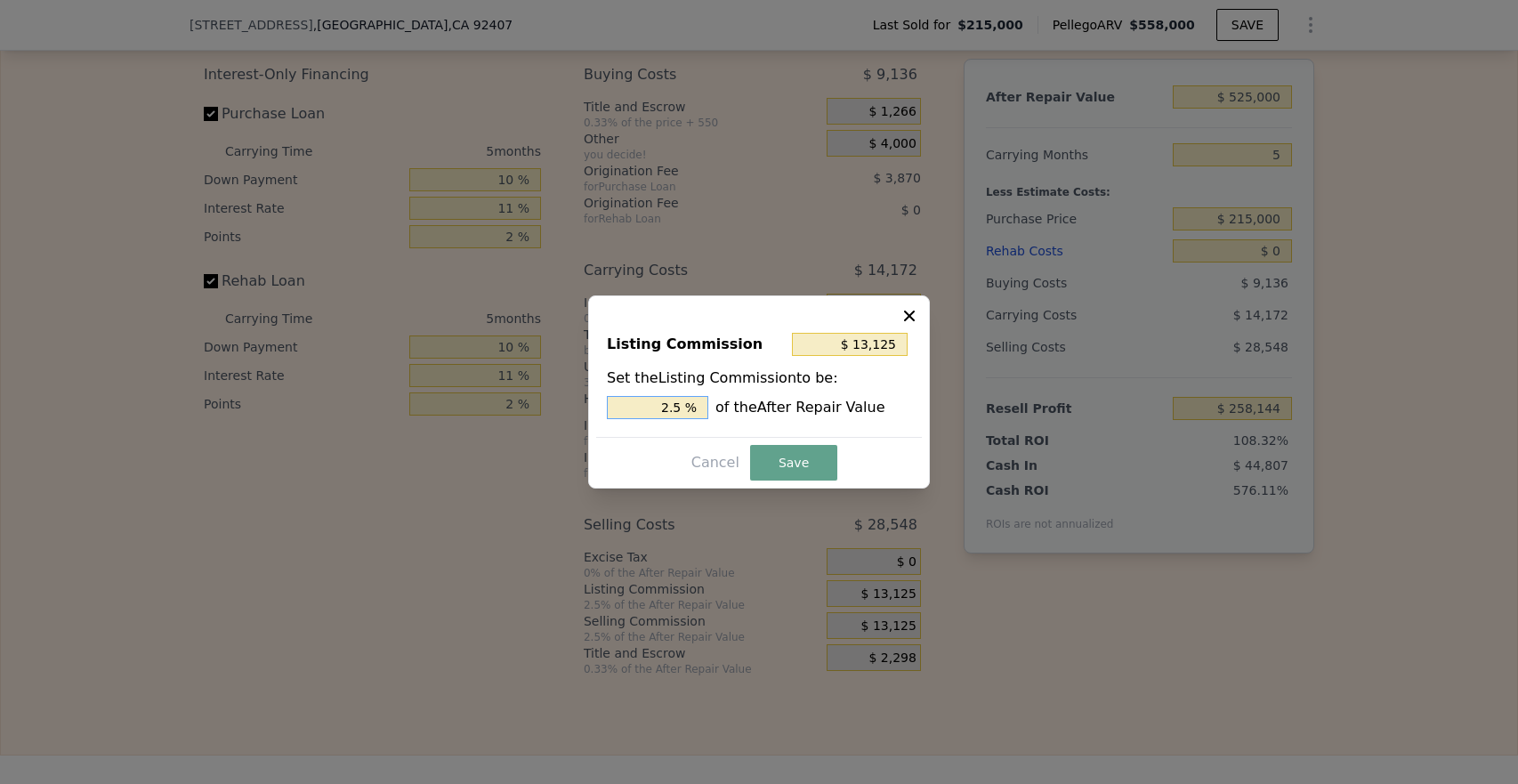
drag, startPoint x: 644, startPoint y: 401, endPoint x: 742, endPoint y: 404, distance: 98.0
click at [742, 404] on div "2.5 % of the After Repair Value" at bounding box center [759, 407] width 305 height 23
type input "$ 0"
type input "0 %"
click at [790, 467] on button "Save" at bounding box center [794, 463] width 87 height 35
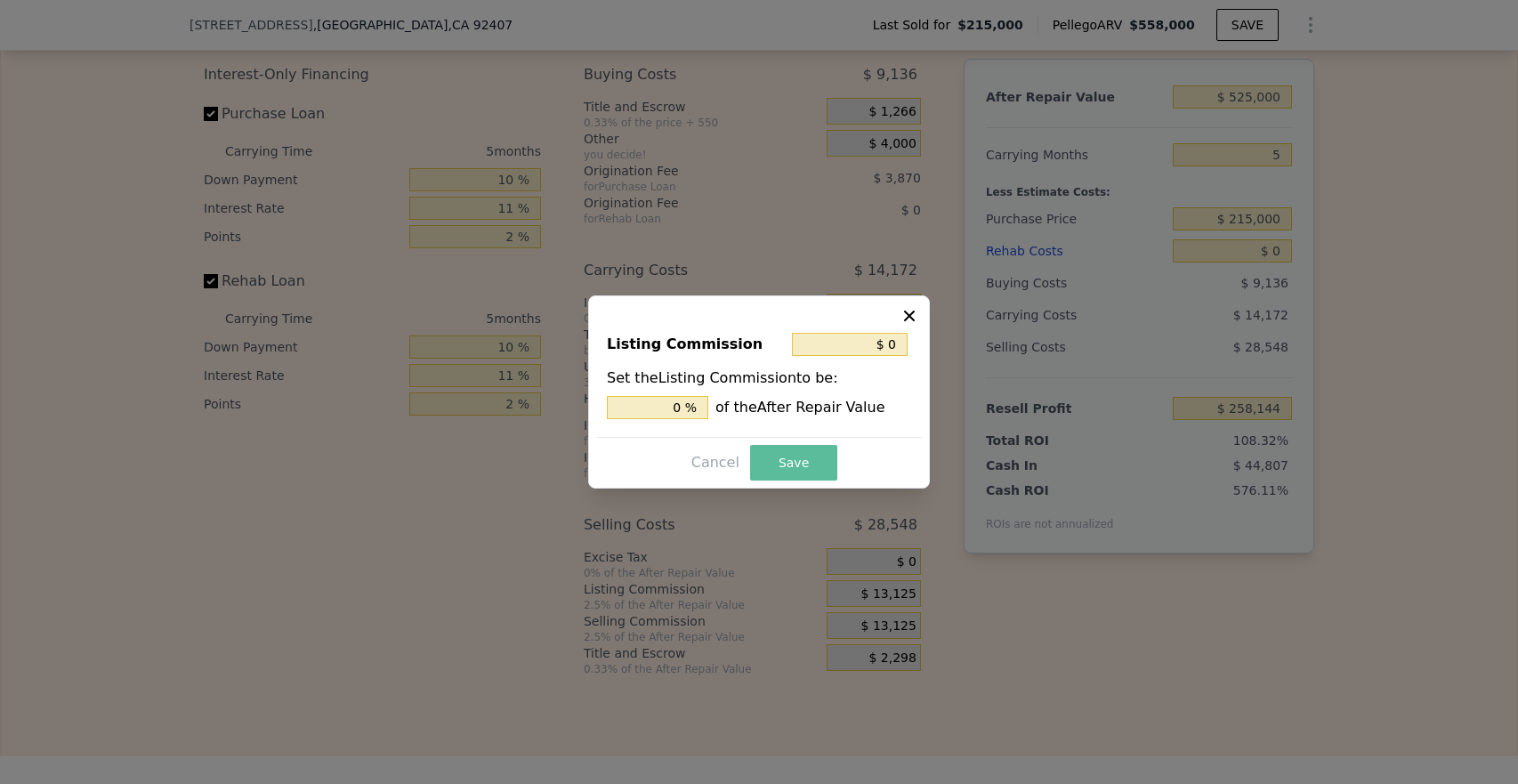
type input "$ 271,269"
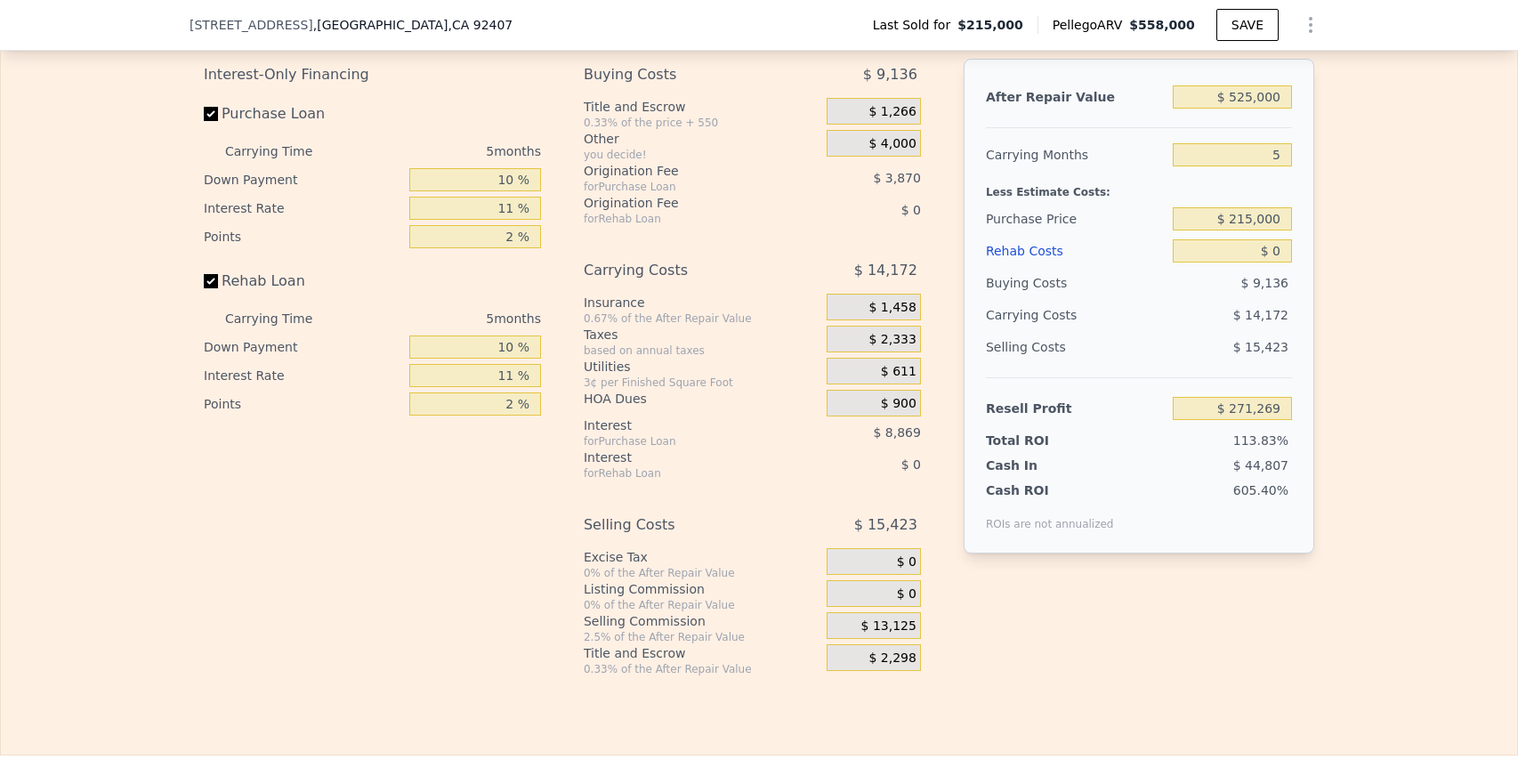
click at [859, 671] on div "$ 2,298" at bounding box center [874, 657] width 94 height 27
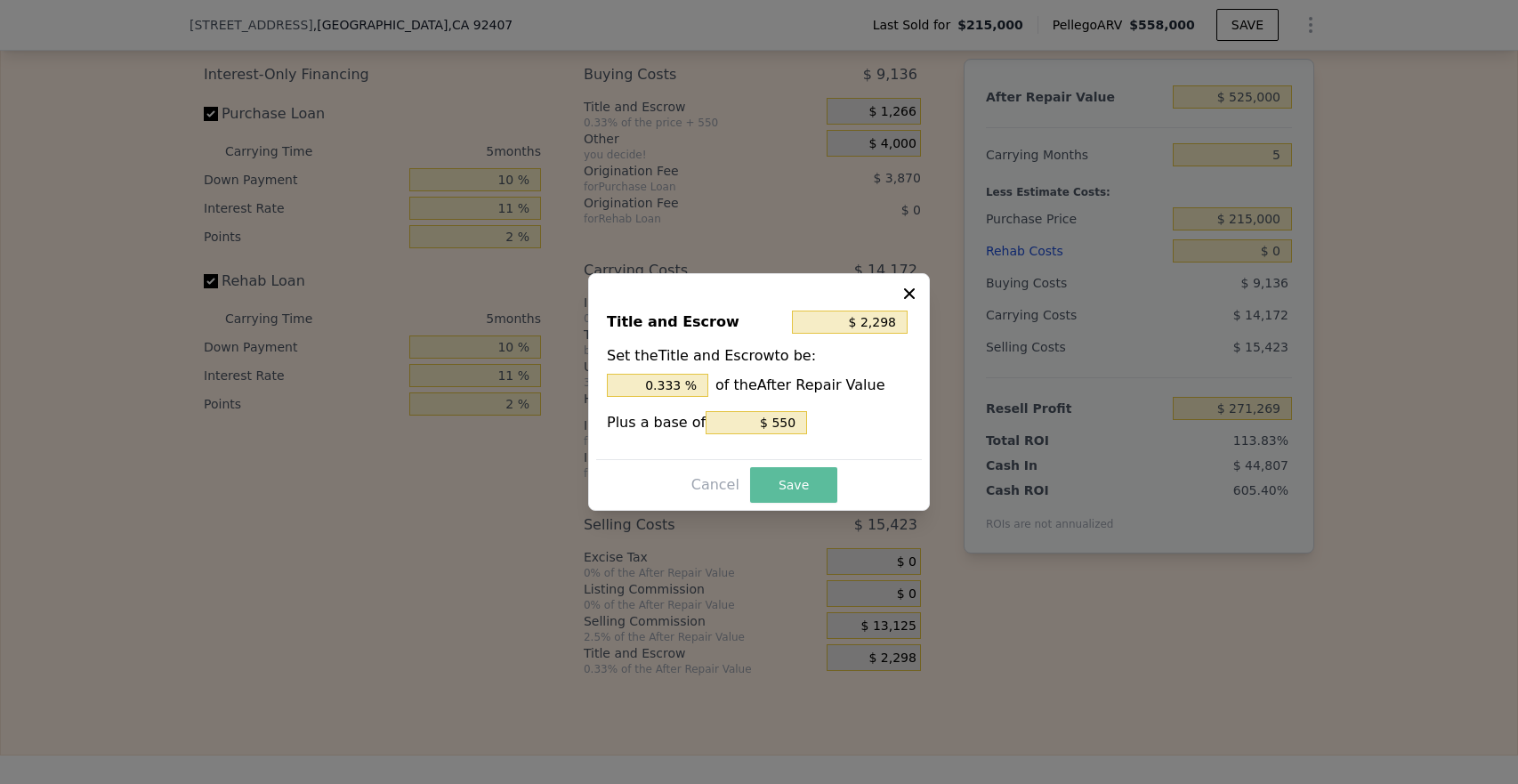
click at [778, 490] on button "Save" at bounding box center [794, 485] width 87 height 35
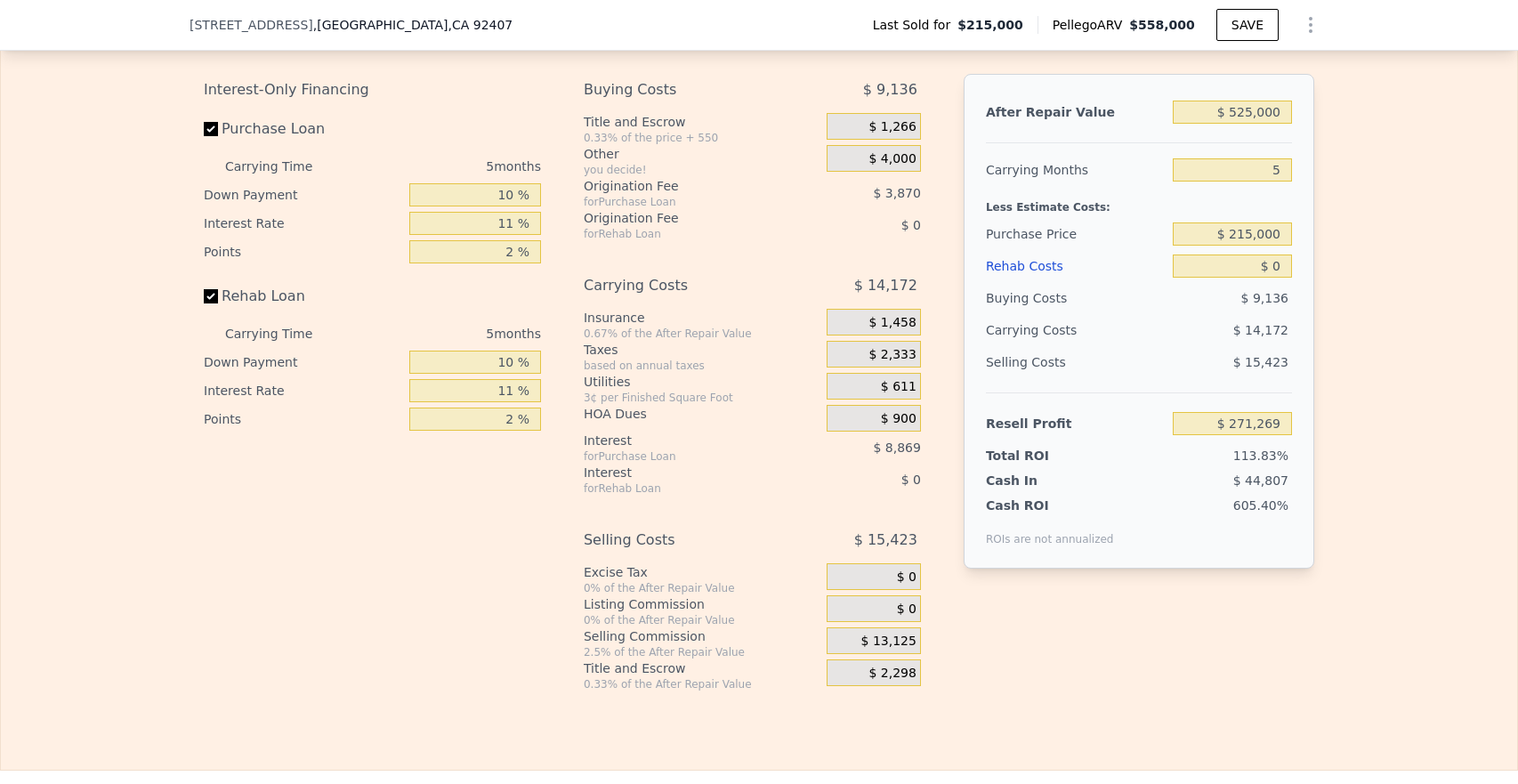
scroll to position [2430, 0]
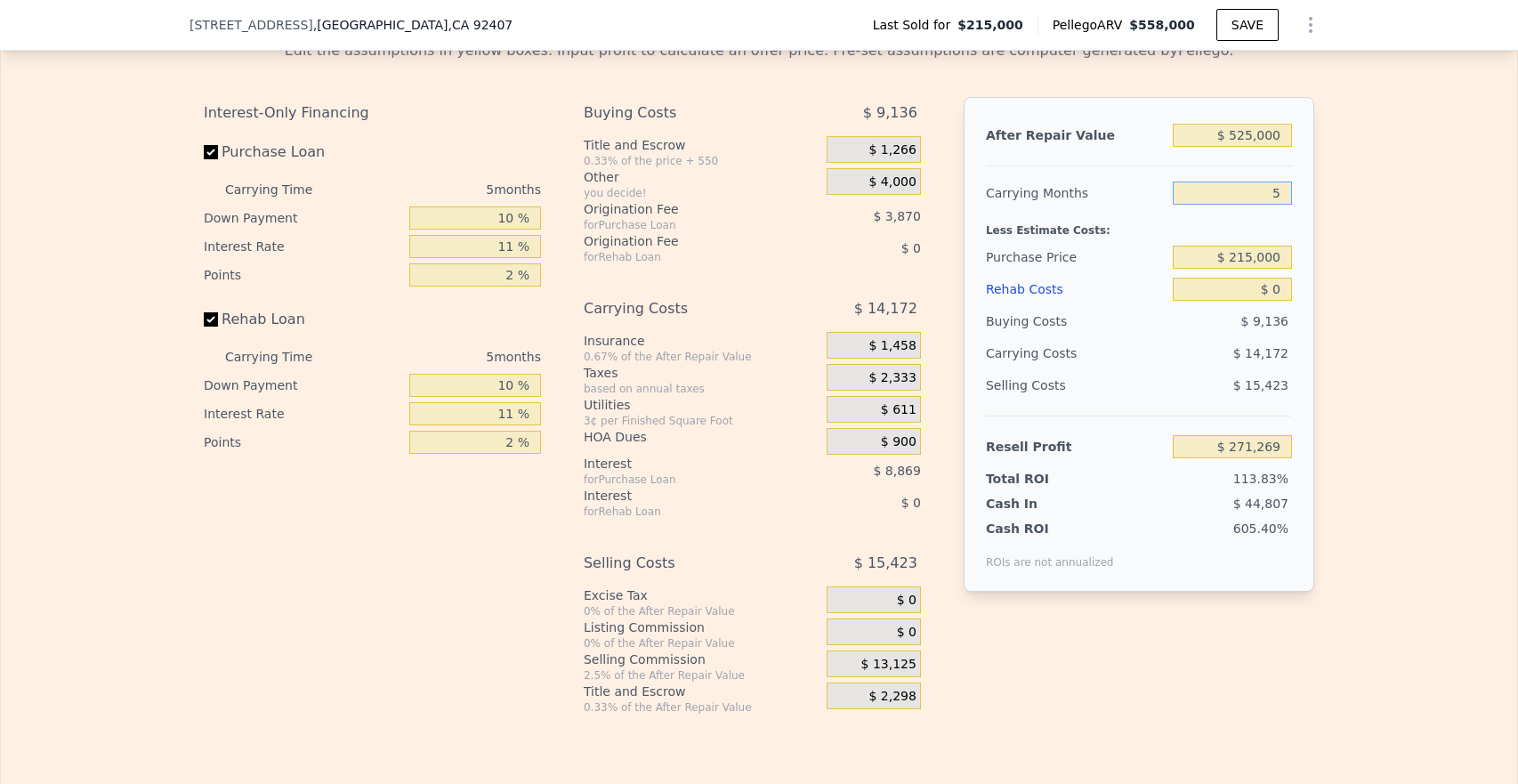
click at [1278, 205] on input "5" at bounding box center [1232, 193] width 119 height 23
click at [1253, 260] on div "$ 215,000" at bounding box center [1232, 257] width 119 height 32
click at [1253, 268] on input "$ 215,000" at bounding box center [1232, 256] width 119 height 23
type input "$ 355,000"
click at [1293, 293] on div "After Repair Value $ 525,000 Carrying Months 5 Less Estimate Costs: Purchase Pr…" at bounding box center [1138, 344] width 351 height 495
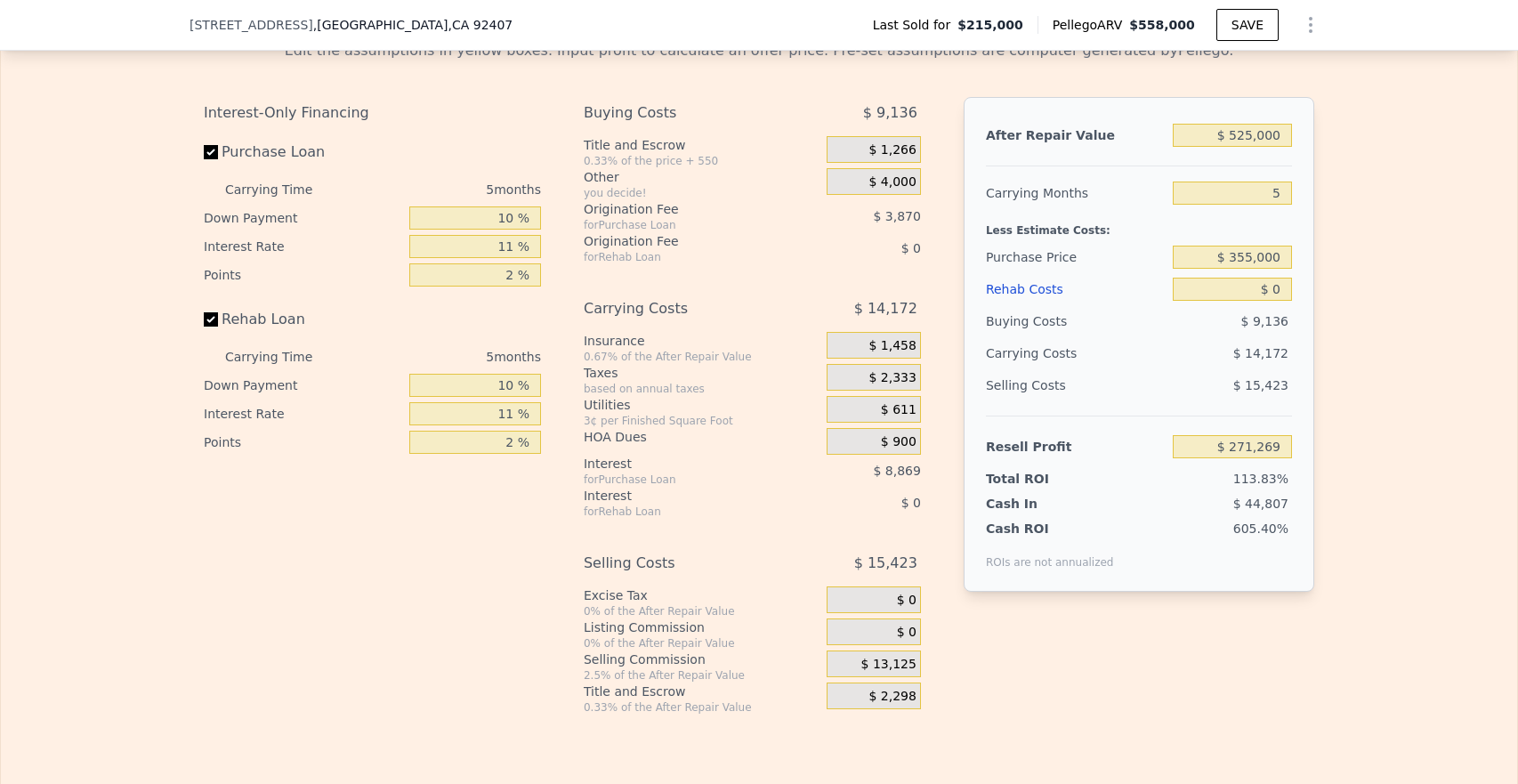
type input "$ 122,508"
click at [1275, 301] on input "$ 0" at bounding box center [1232, 289] width 119 height 23
type input "$ 4"
type input "$ 122,504"
type input "$ 45"
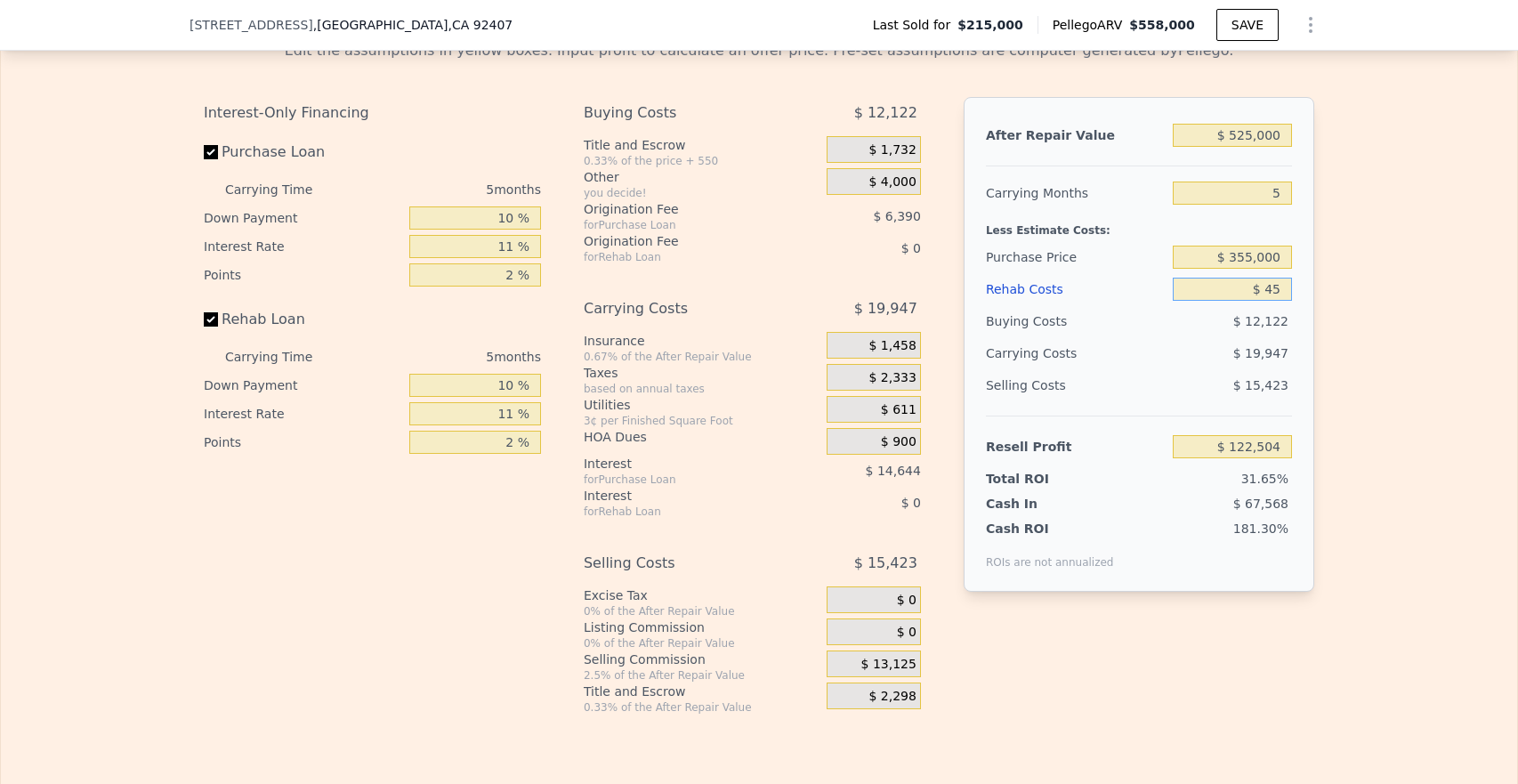
type input "$ 122,462"
type input "$ 450"
type input "$ 122,030"
type input "$ 4,500"
type input "$ 117,742"
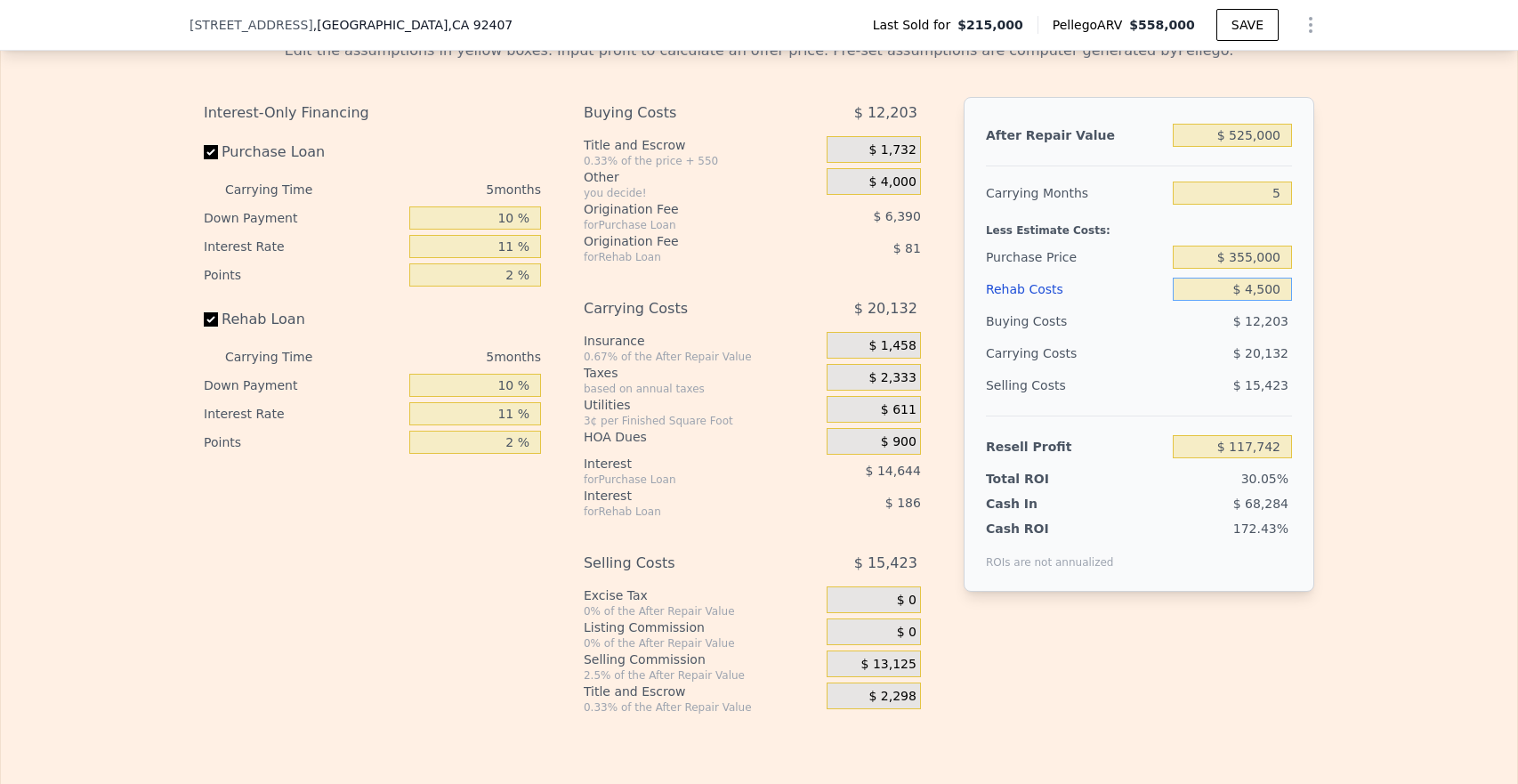
type input "$ 45,000"
type input "$ 74,843"
type input "$ 450,000"
type input "-$ 354,157"
type input "$ 45,000"
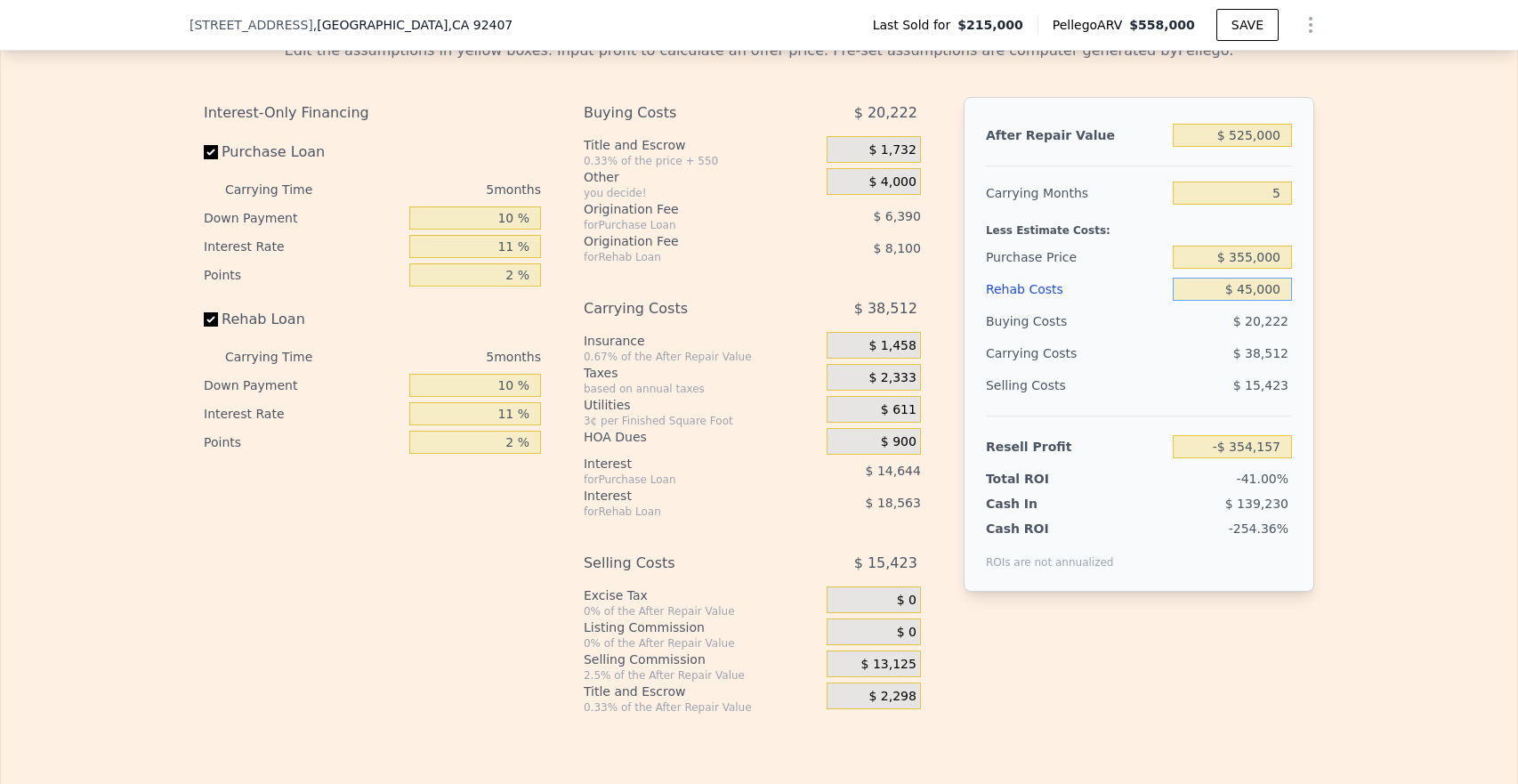
type input "$ 74,843"
click at [1300, 297] on div "After Repair Value $ 525,000 Carrying Months 5 Less Estimate Costs: Purchase Pr…" at bounding box center [1138, 344] width 351 height 495
click at [1251, 301] on input "$ 45,000" at bounding box center [1232, 289] width 119 height 23
type input "$ 4,000"
type input "$ 118,271"
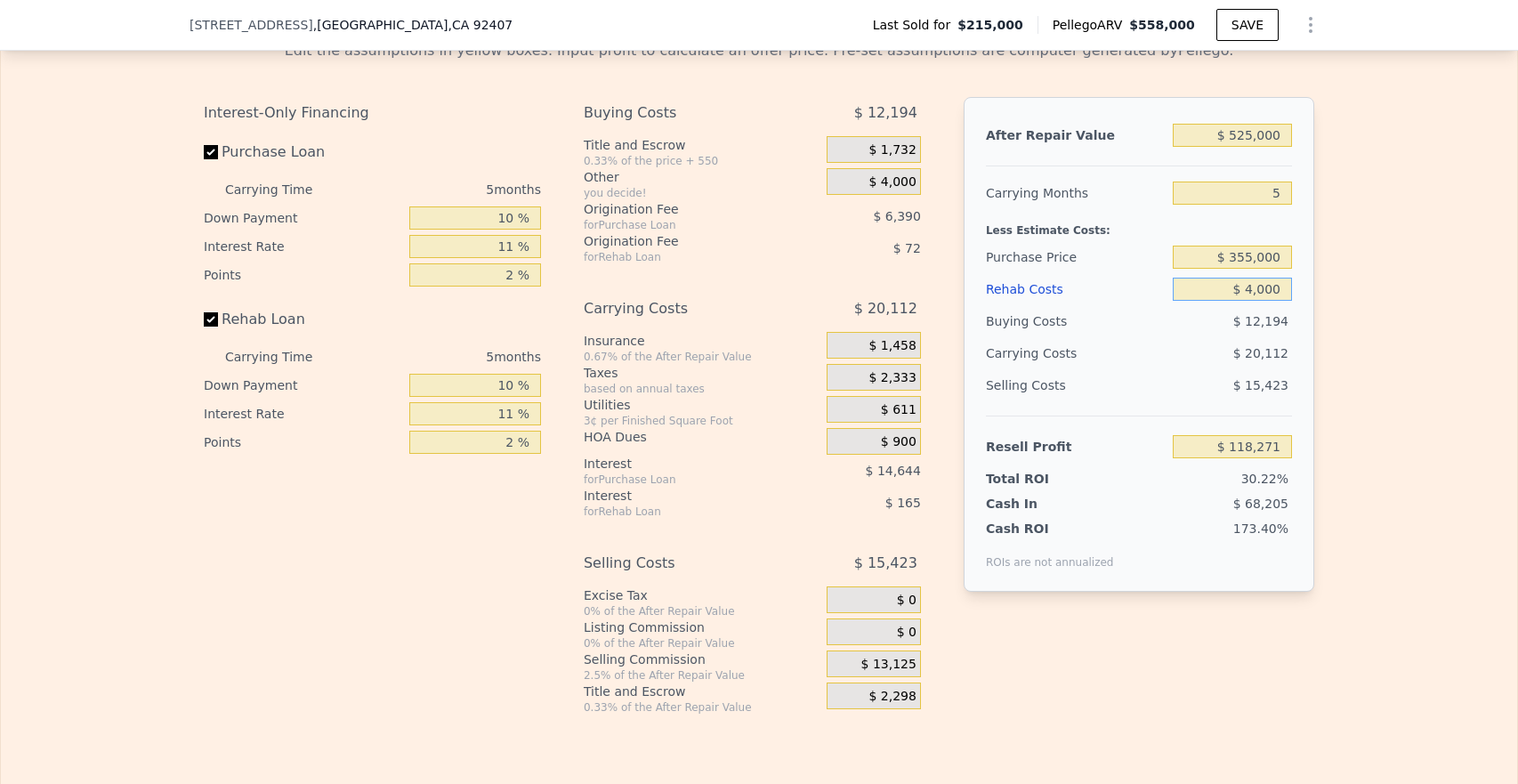
type input "$ 46,000"
type input "$ 73,780"
click at [1306, 339] on div "After Repair Value $ 525,000 Carrying Months 5 Less Estimate Costs: Purchase Pr…" at bounding box center [1138, 344] width 351 height 495
click at [1257, 301] on input "$ 46,000" at bounding box center [1232, 289] width 119 height 23
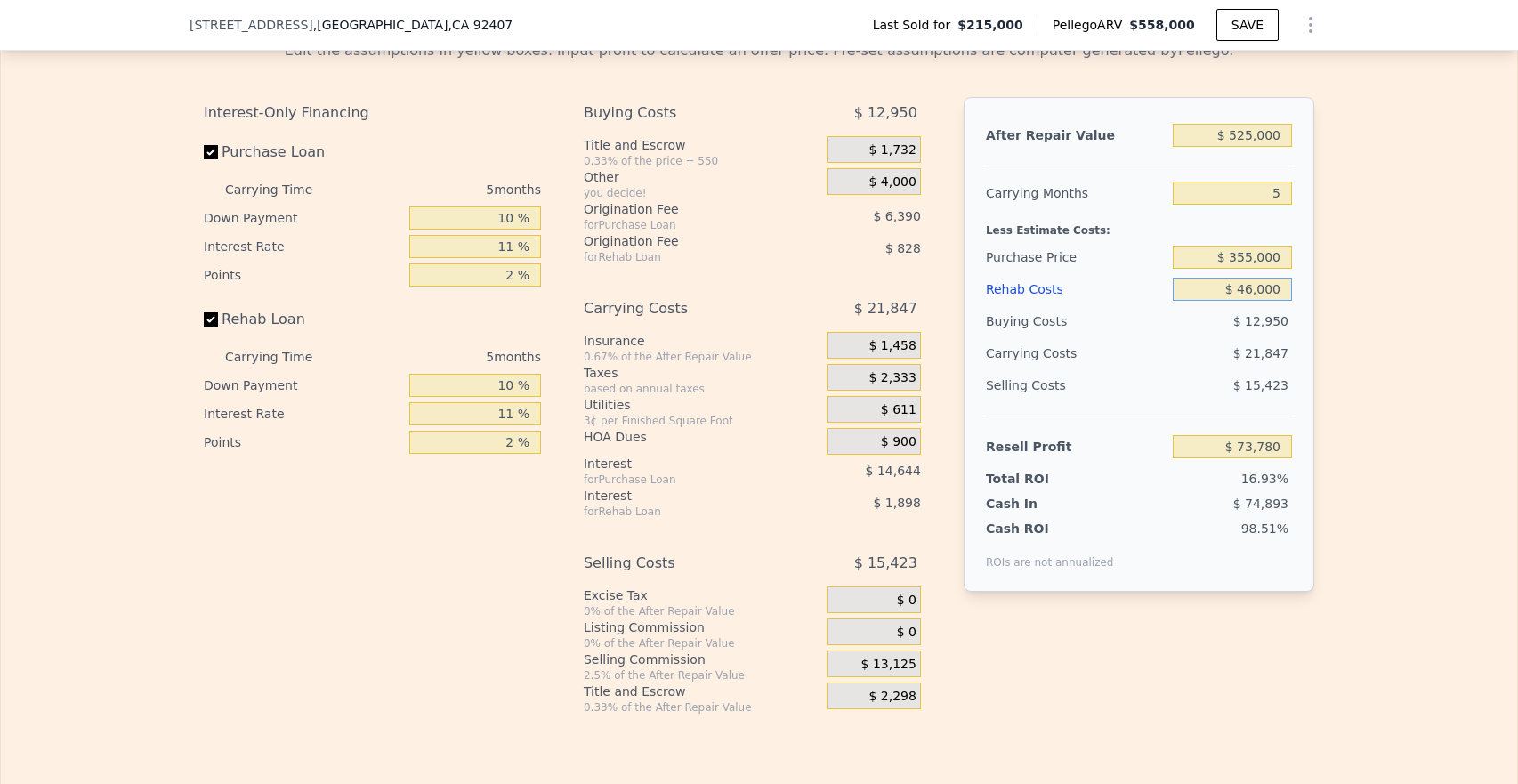
type input "$ 4,000"
type input "$ 118,271"
type input "$ 40,000"
type input "$ 80,138"
type input "$ 40,000"
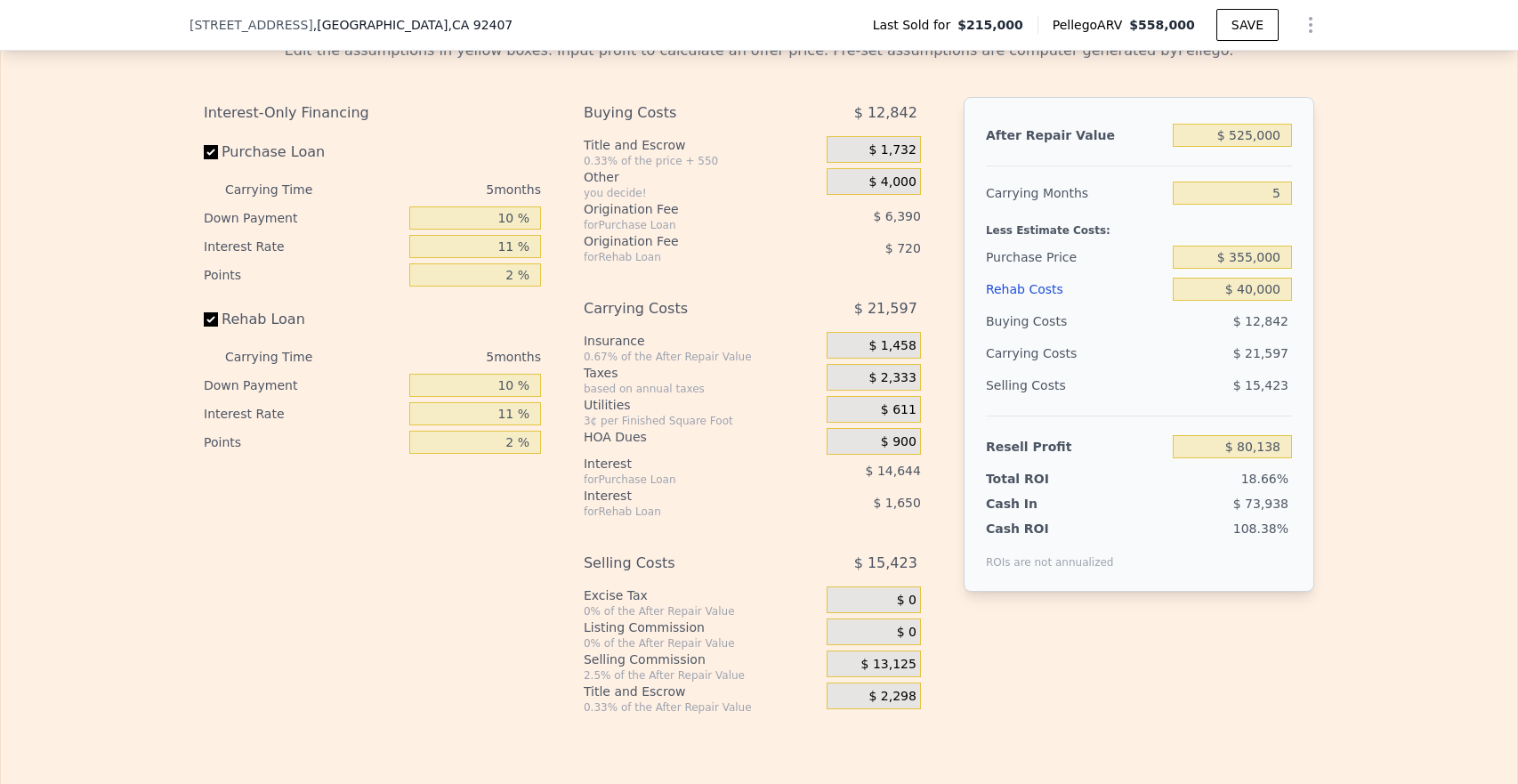
click at [1332, 362] on div "Edit the assumptions in yellow boxes. Input profit to calculate an offer price.…" at bounding box center [759, 370] width 1516 height 689
click at [1282, 205] on input "5" at bounding box center [1232, 193] width 119 height 23
type input "4"
type input "$ 84,458"
type input "4"
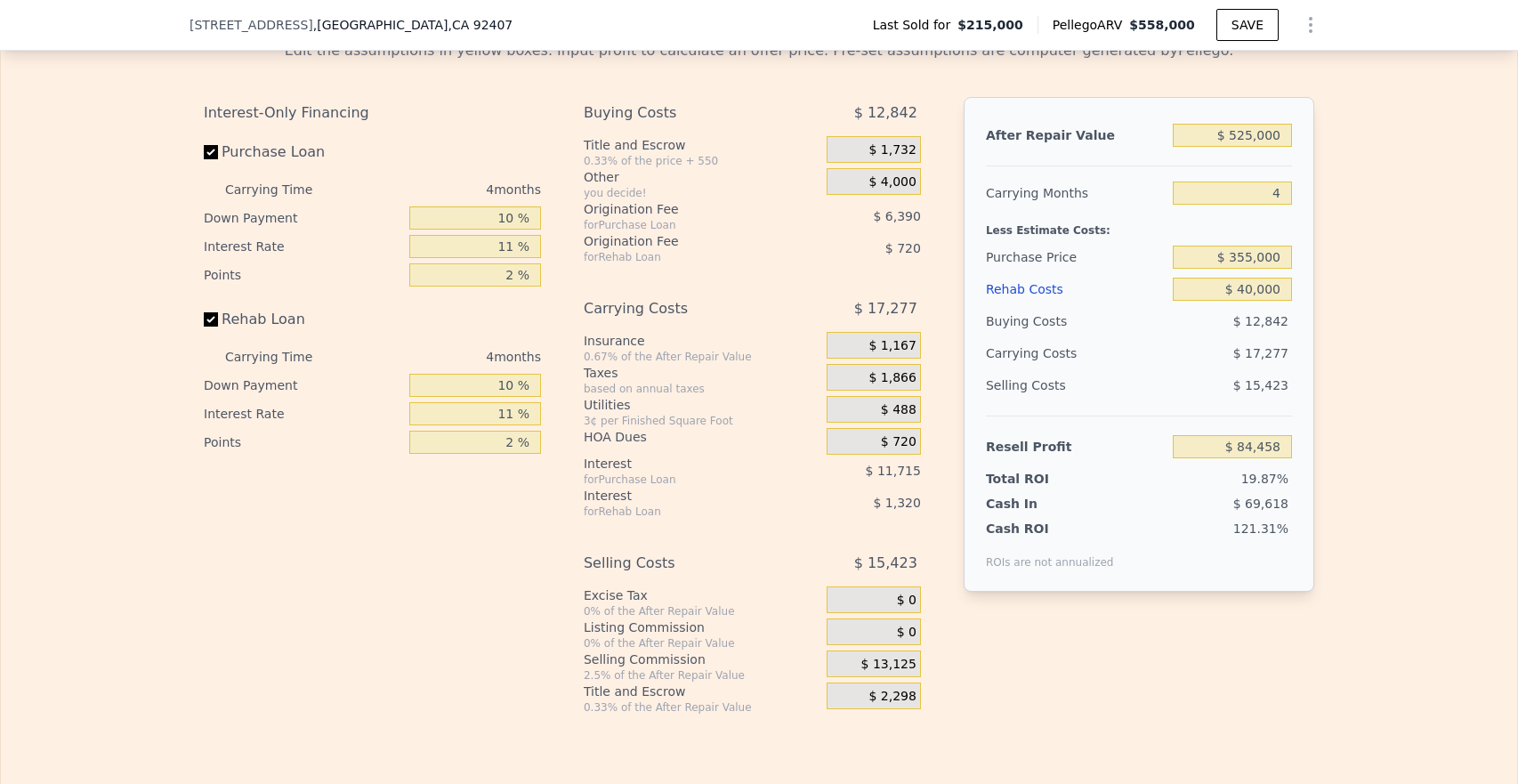
click at [1308, 234] on div "After Repair Value $ 525,000 Carrying Months 4 Less Estimate Costs: Purchase Pr…" at bounding box center [1138, 344] width 351 height 495
click at [1283, 205] on input "4" at bounding box center [1232, 193] width 119 height 23
type input "5"
type input "$ 80,138"
type input "5"
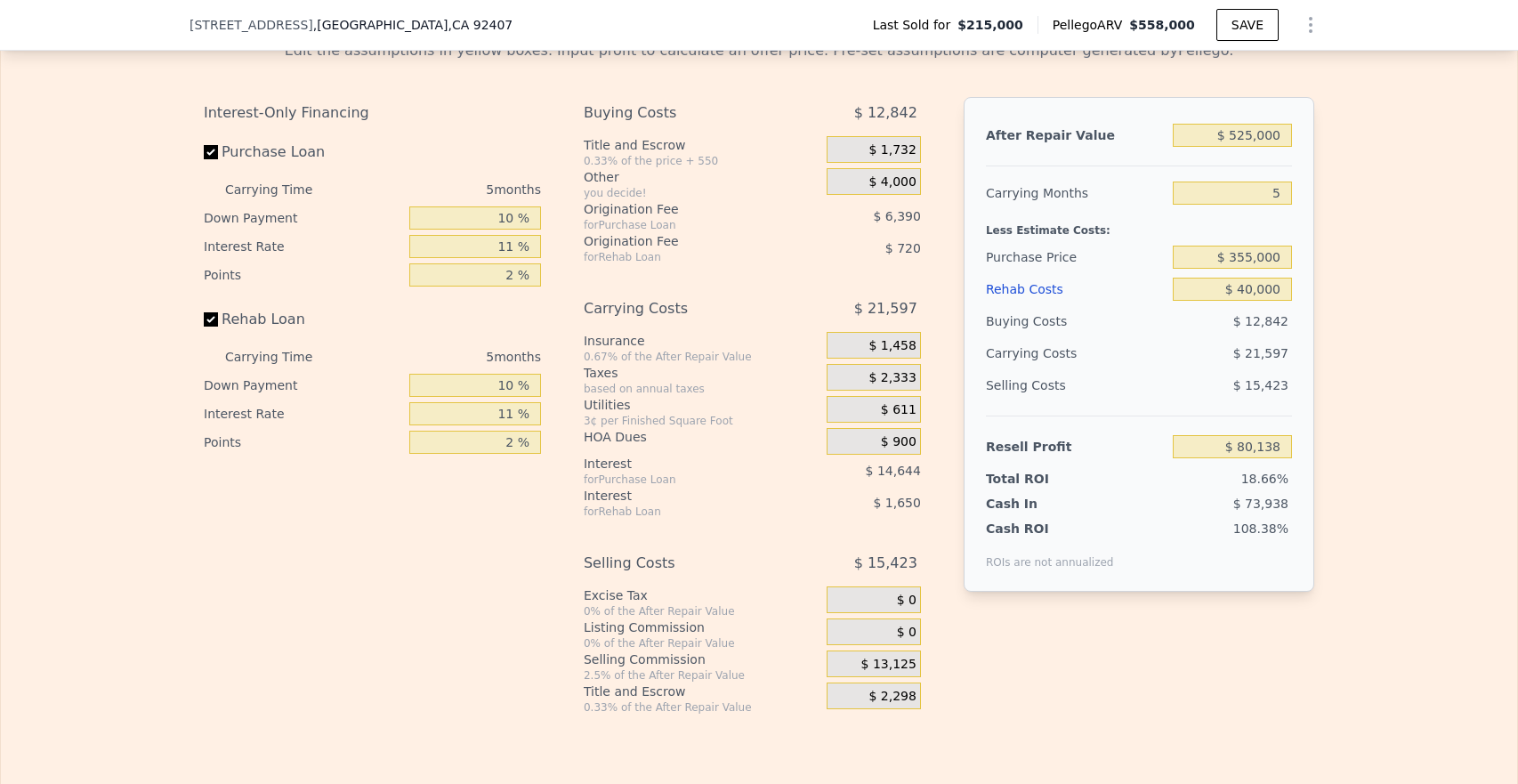
click at [1306, 239] on div "After Repair Value $ 525,000 Carrying Months 5 Less Estimate Costs: Purchase Pr…" at bounding box center [1138, 344] width 351 height 495
click at [206, 327] on input "Rehab Loan" at bounding box center [210, 318] width 14 height 14
checkbox input "false"
type input "$ 82,508"
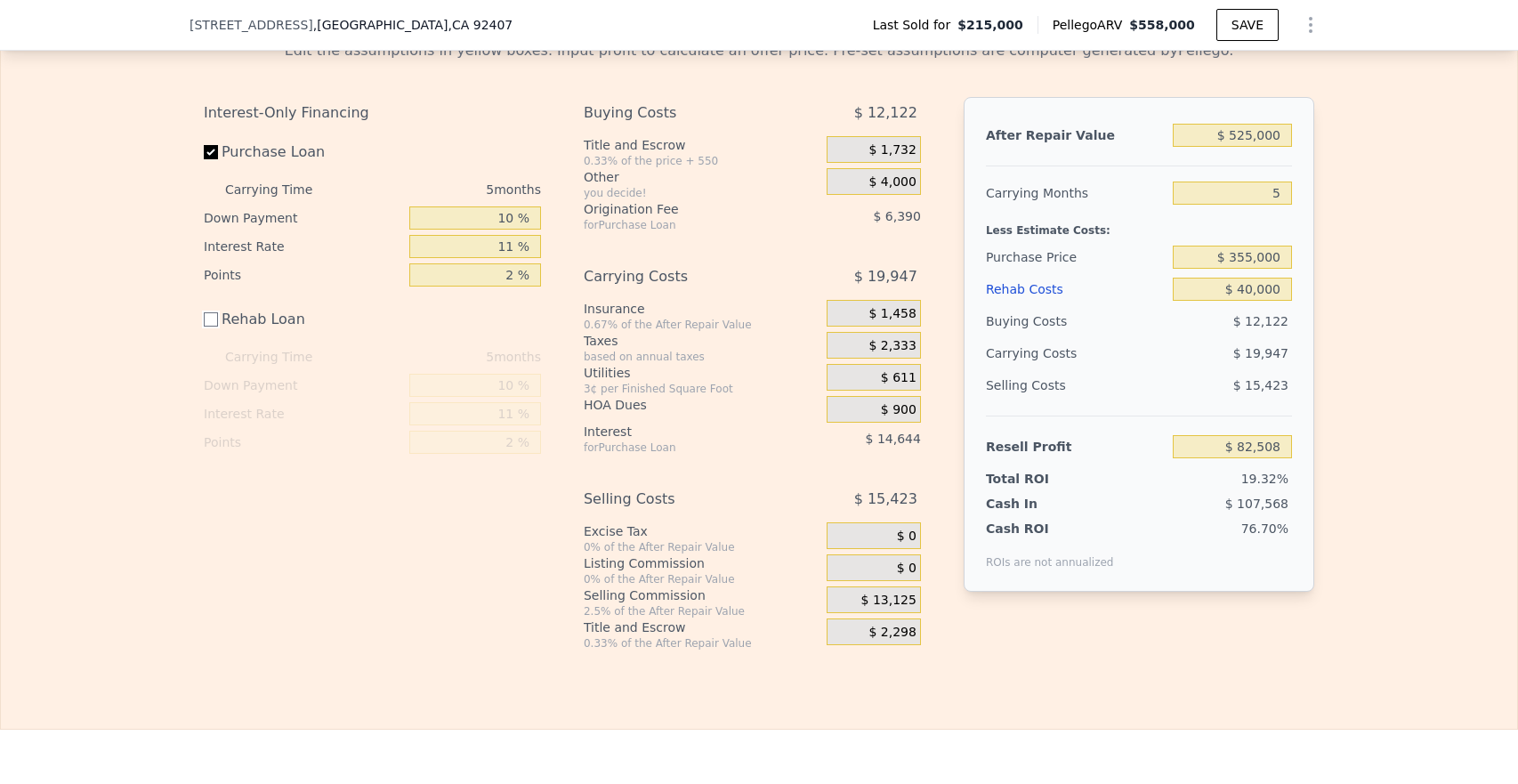
click at [206, 327] on input "Rehab Loan" at bounding box center [210, 318] width 14 height 14
checkbox input "true"
type input "$ 80,138"
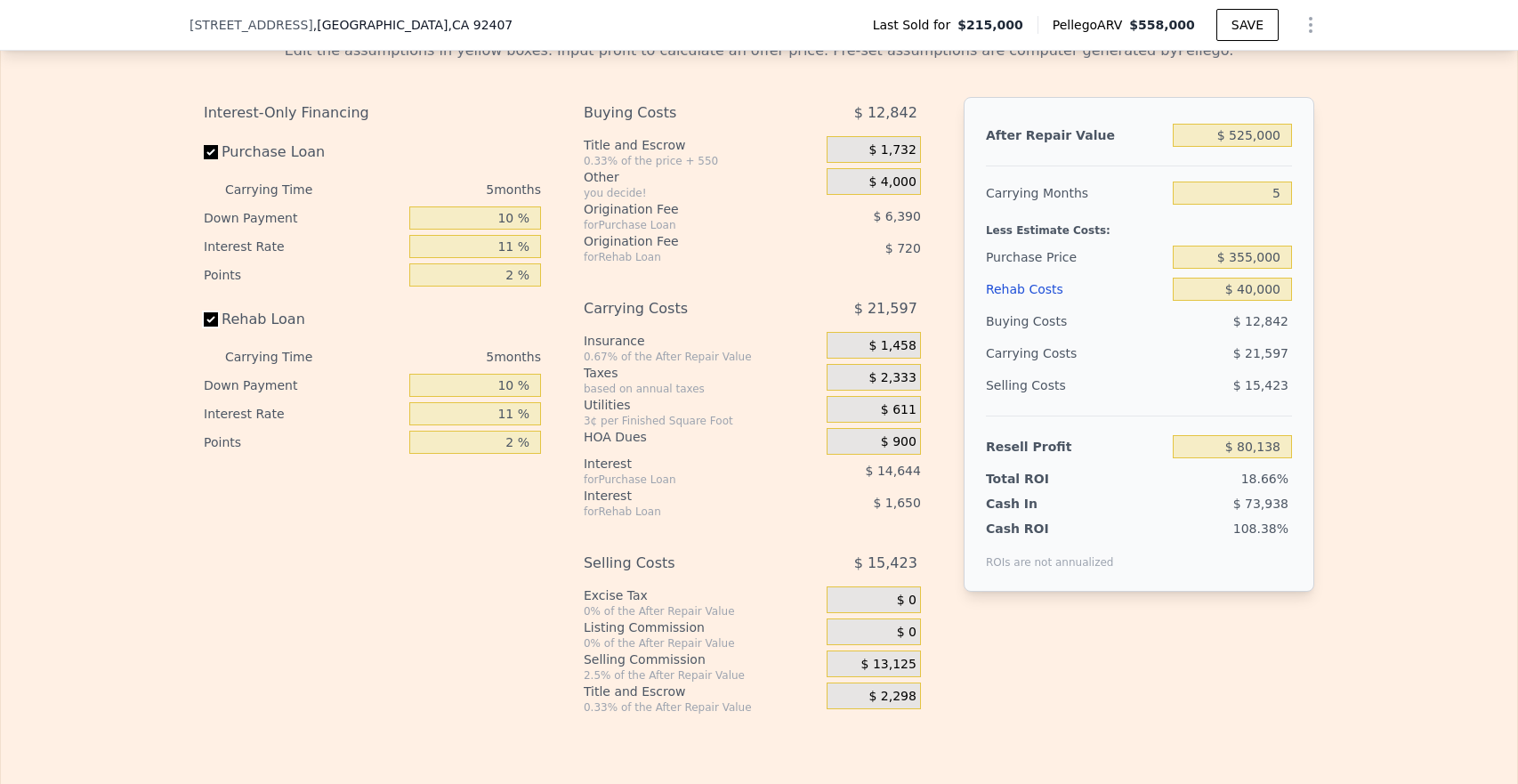
click at [205, 327] on input "Rehab Loan" at bounding box center [210, 318] width 14 height 14
checkbox input "false"
type input "$ 82,508"
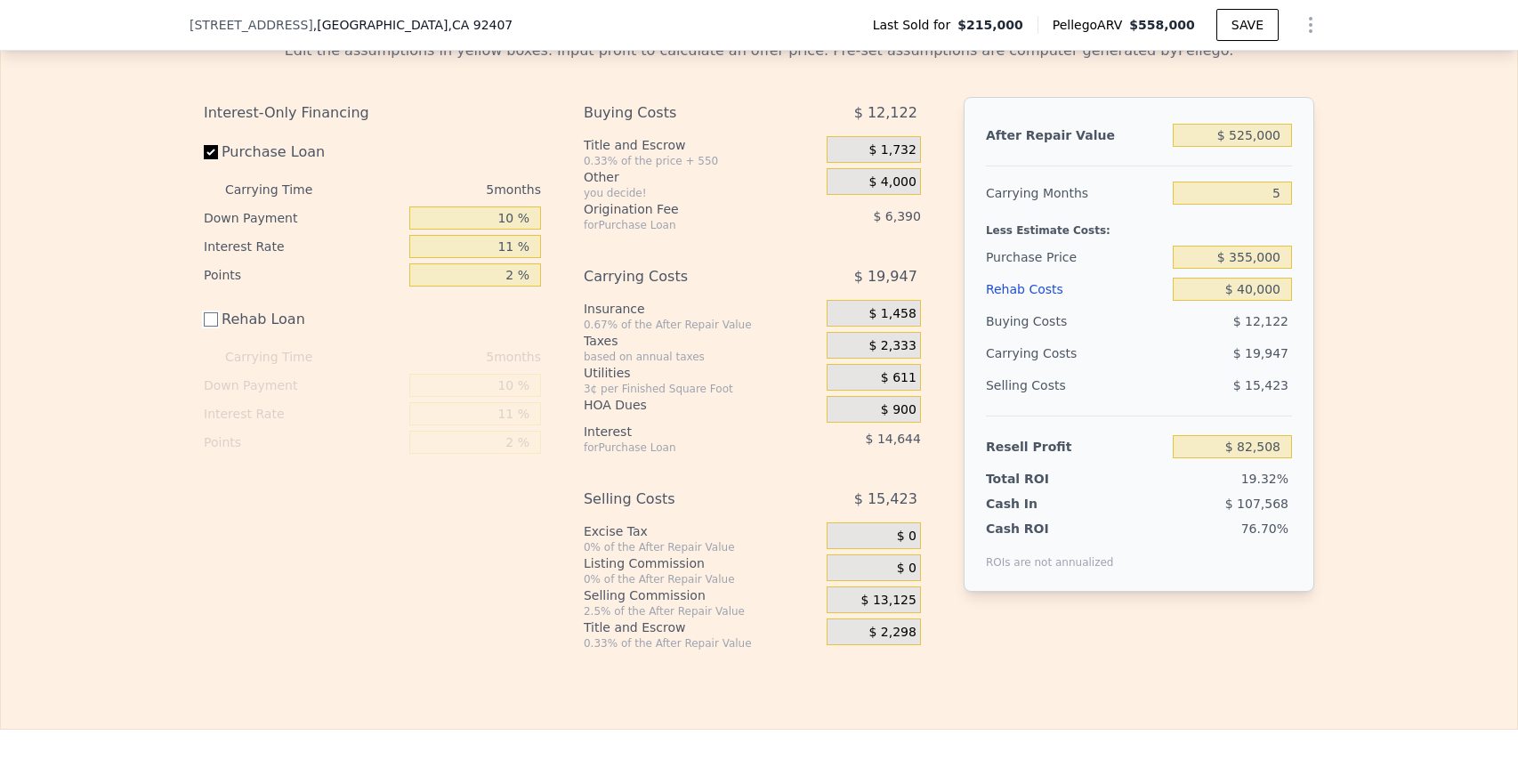
click at [205, 327] on input "Rehab Loan" at bounding box center [210, 318] width 14 height 14
checkbox input "true"
type input "$ 80,138"
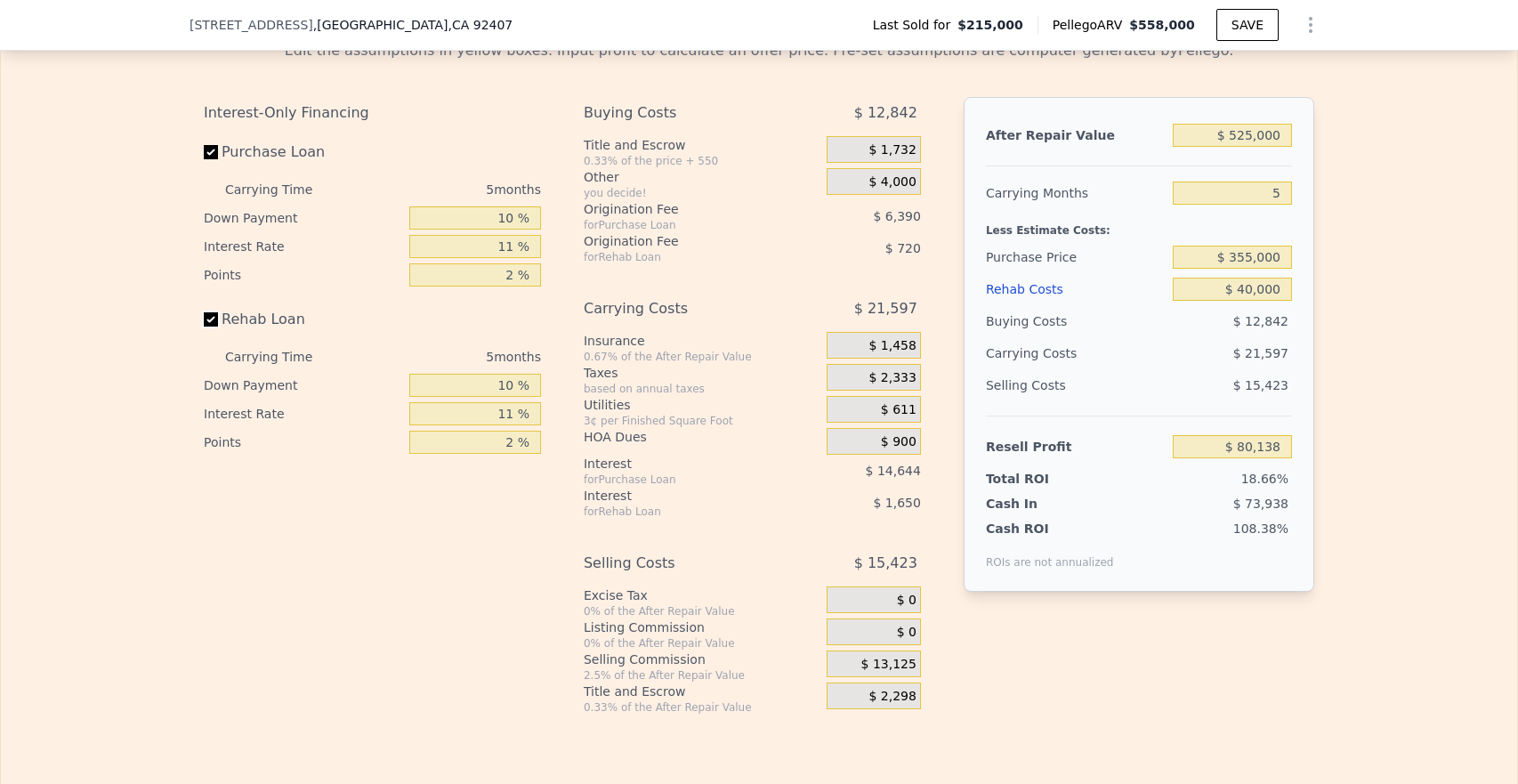
click at [209, 327] on input "Rehab Loan" at bounding box center [210, 318] width 14 height 14
checkbox input "false"
type input "$ 82,508"
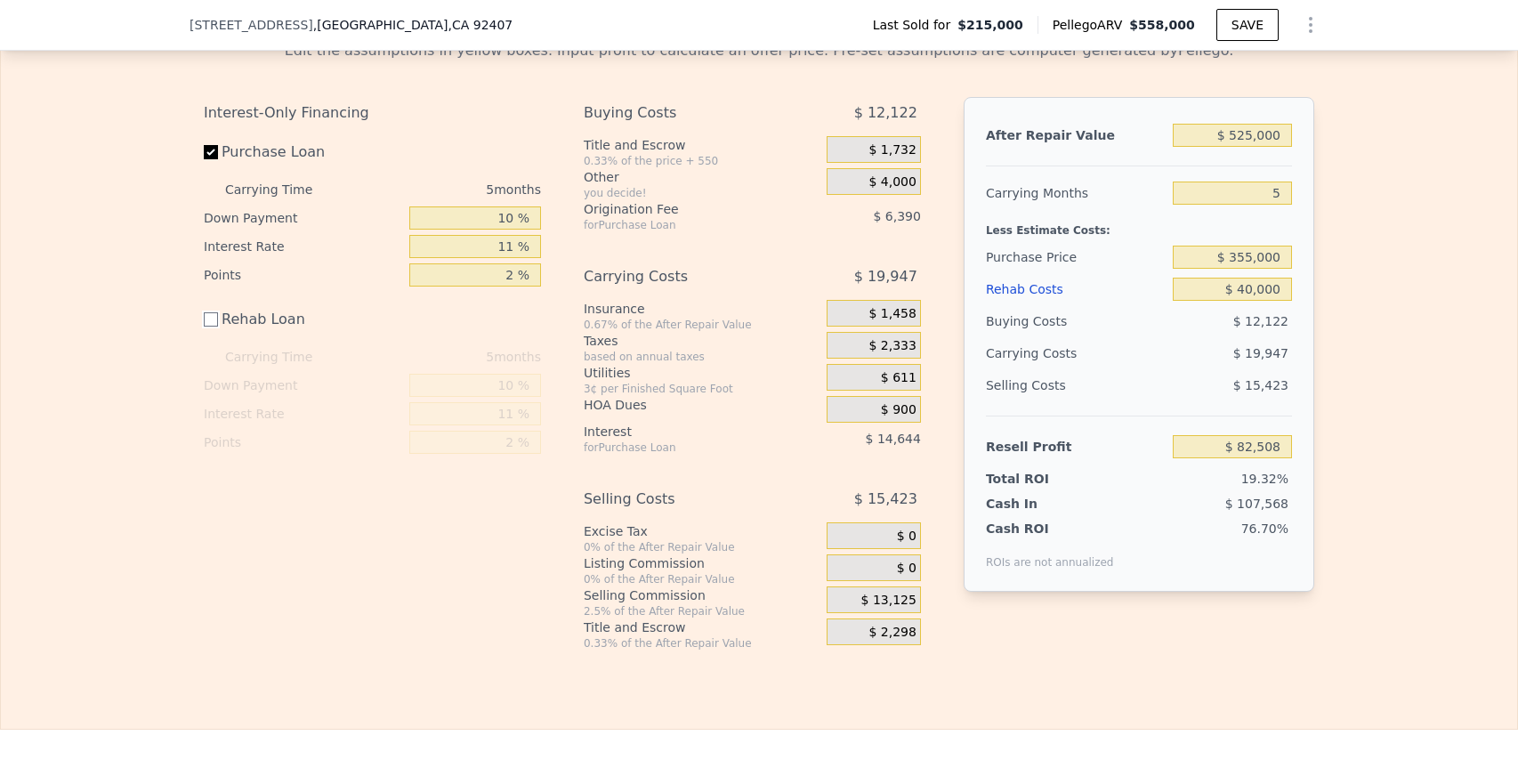
click at [209, 327] on input "Rehab Loan" at bounding box center [210, 318] width 14 height 14
checkbox input "true"
type input "$ 80,138"
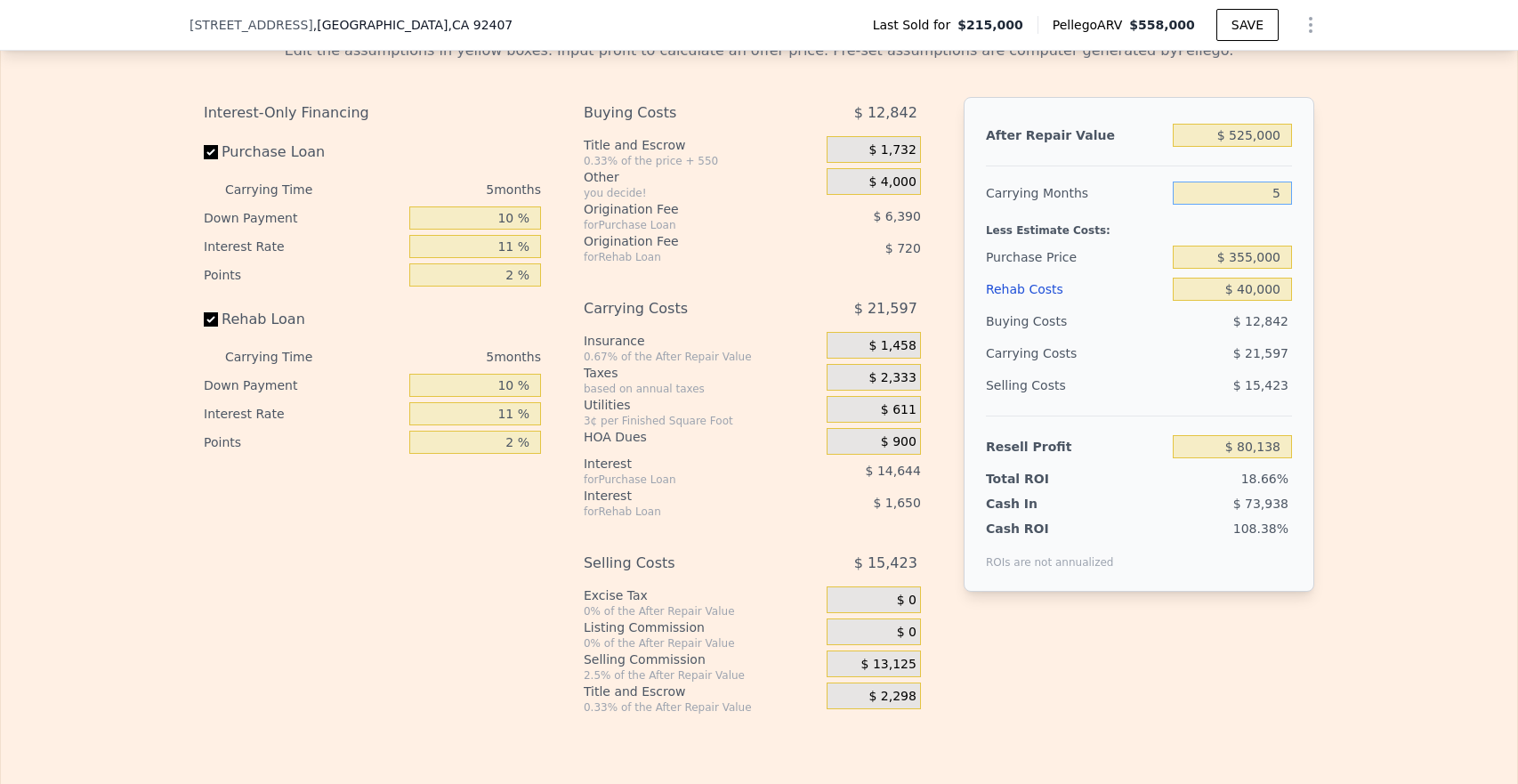
click at [1288, 205] on input "5" at bounding box center [1232, 193] width 119 height 23
type input "4"
type input "$ 84,458"
type input "5"
type input "$ 80,138"
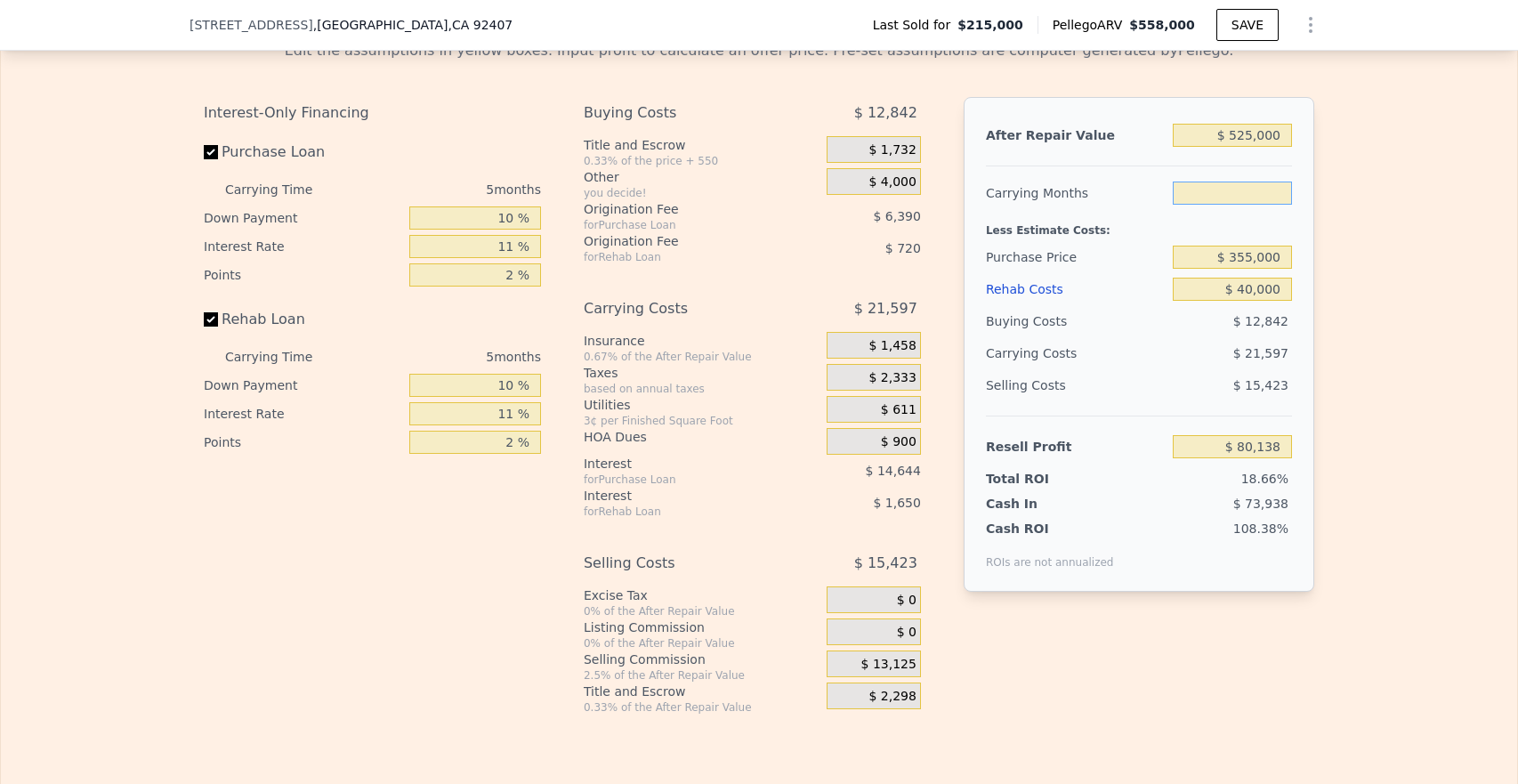
type input "5"
